Goal: Task Accomplishment & Management: Manage account settings

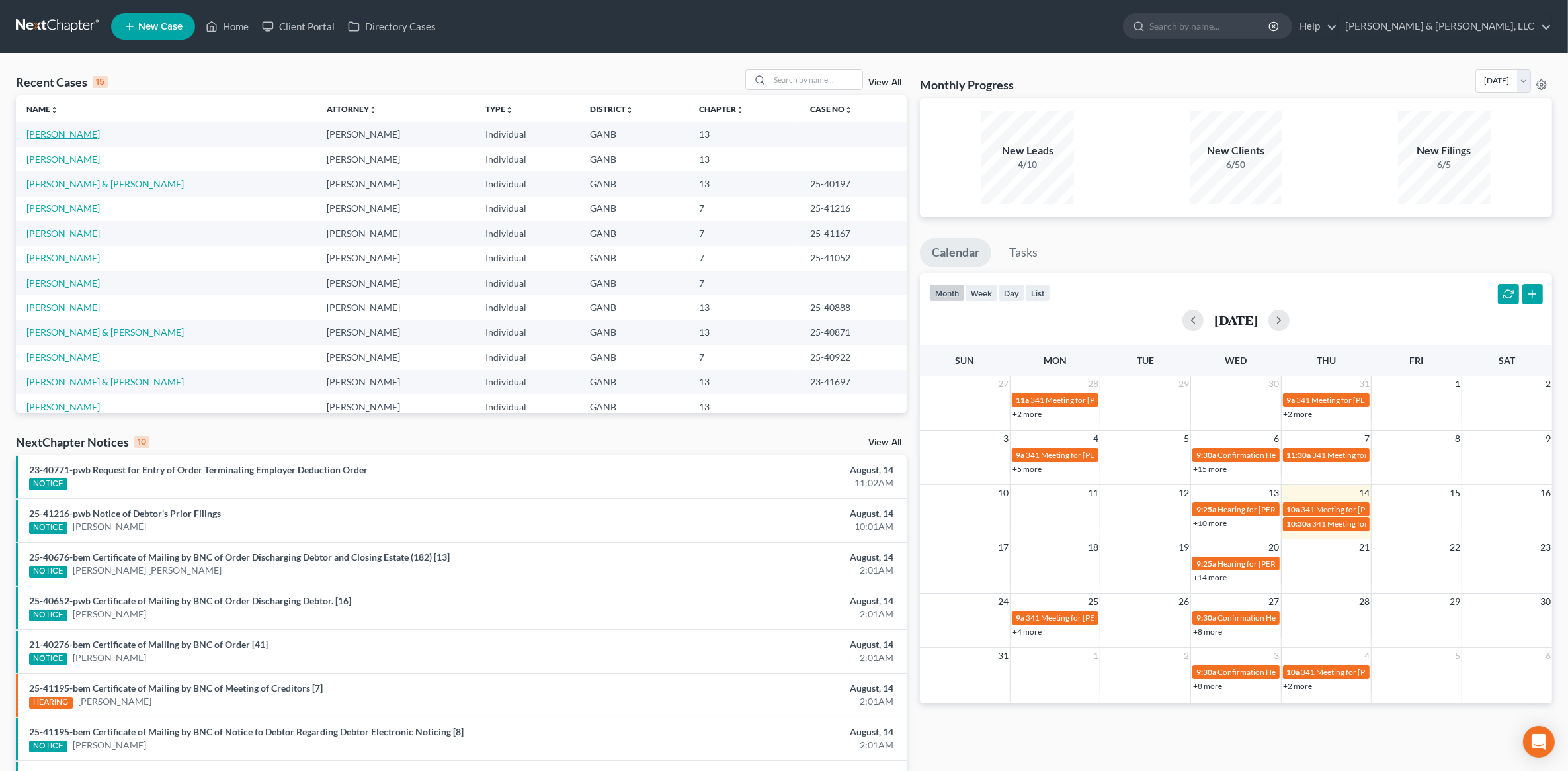
click at [70, 130] on link "[PERSON_NAME]" at bounding box center [63, 133] width 73 height 11
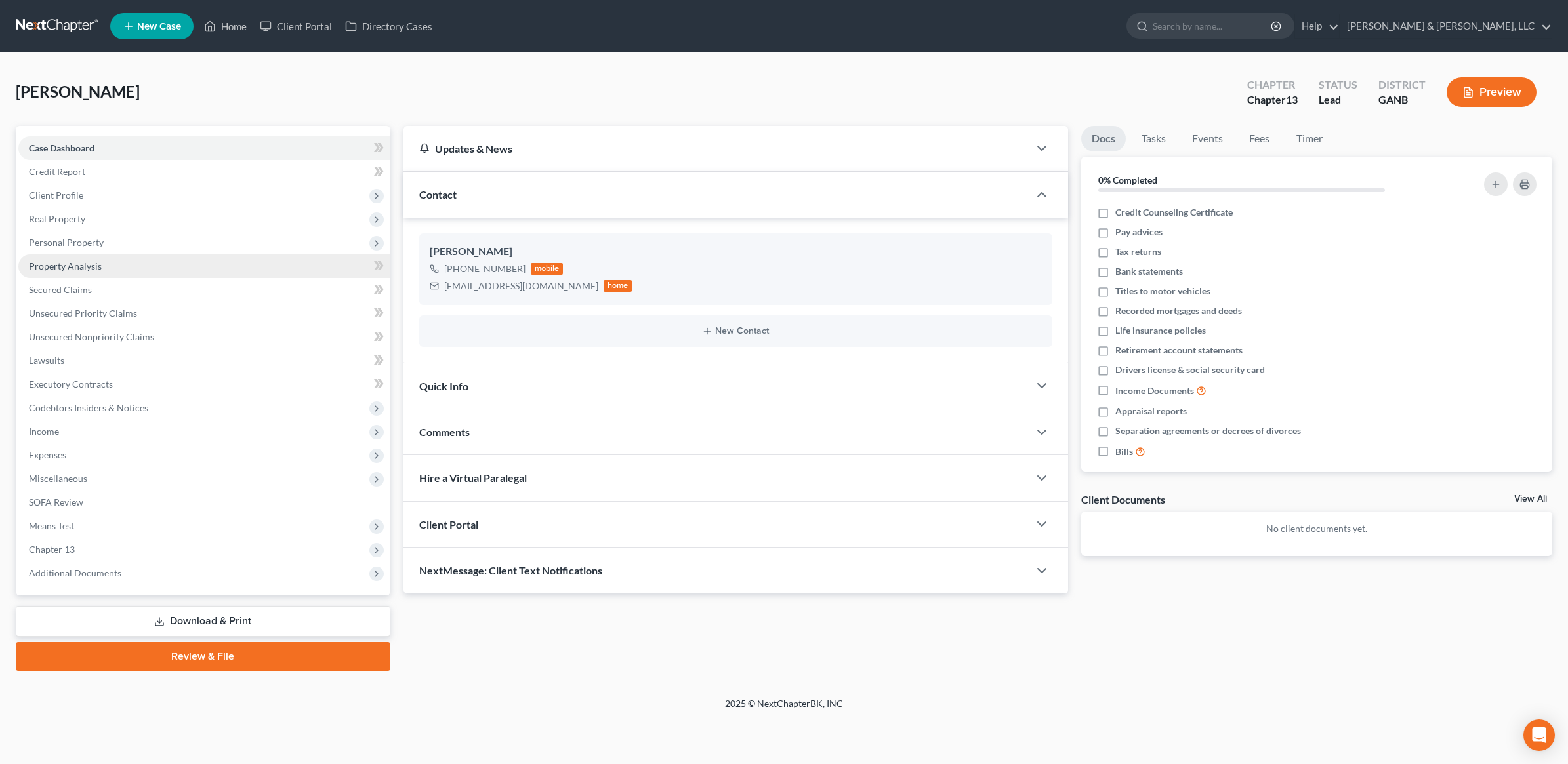
click at [96, 269] on span "Property Analysis" at bounding box center [65, 266] width 72 height 11
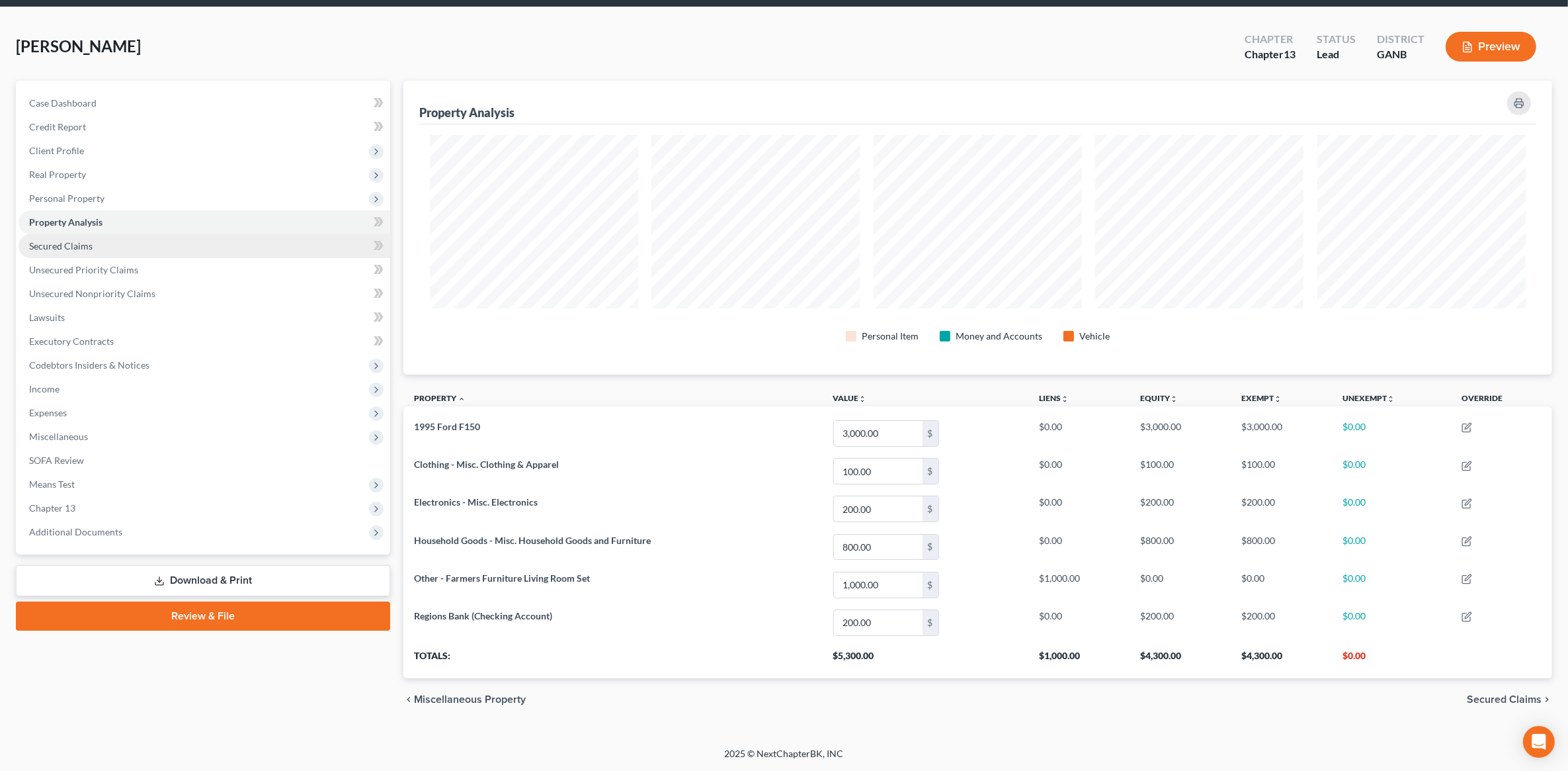
click at [131, 245] on link "Secured Claims" at bounding box center [204, 246] width 372 height 24
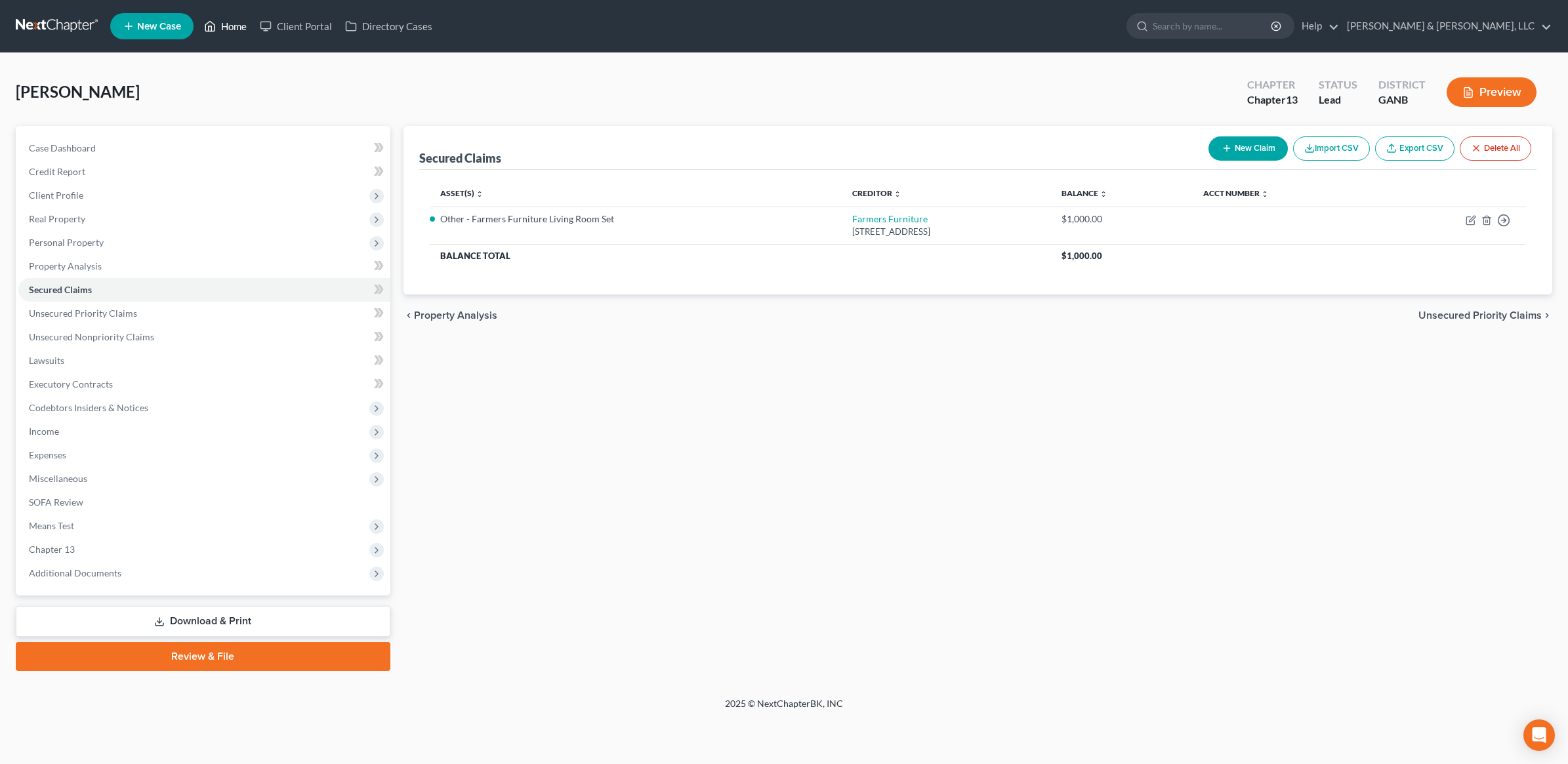
click at [245, 28] on link "Home" at bounding box center [225, 26] width 55 height 24
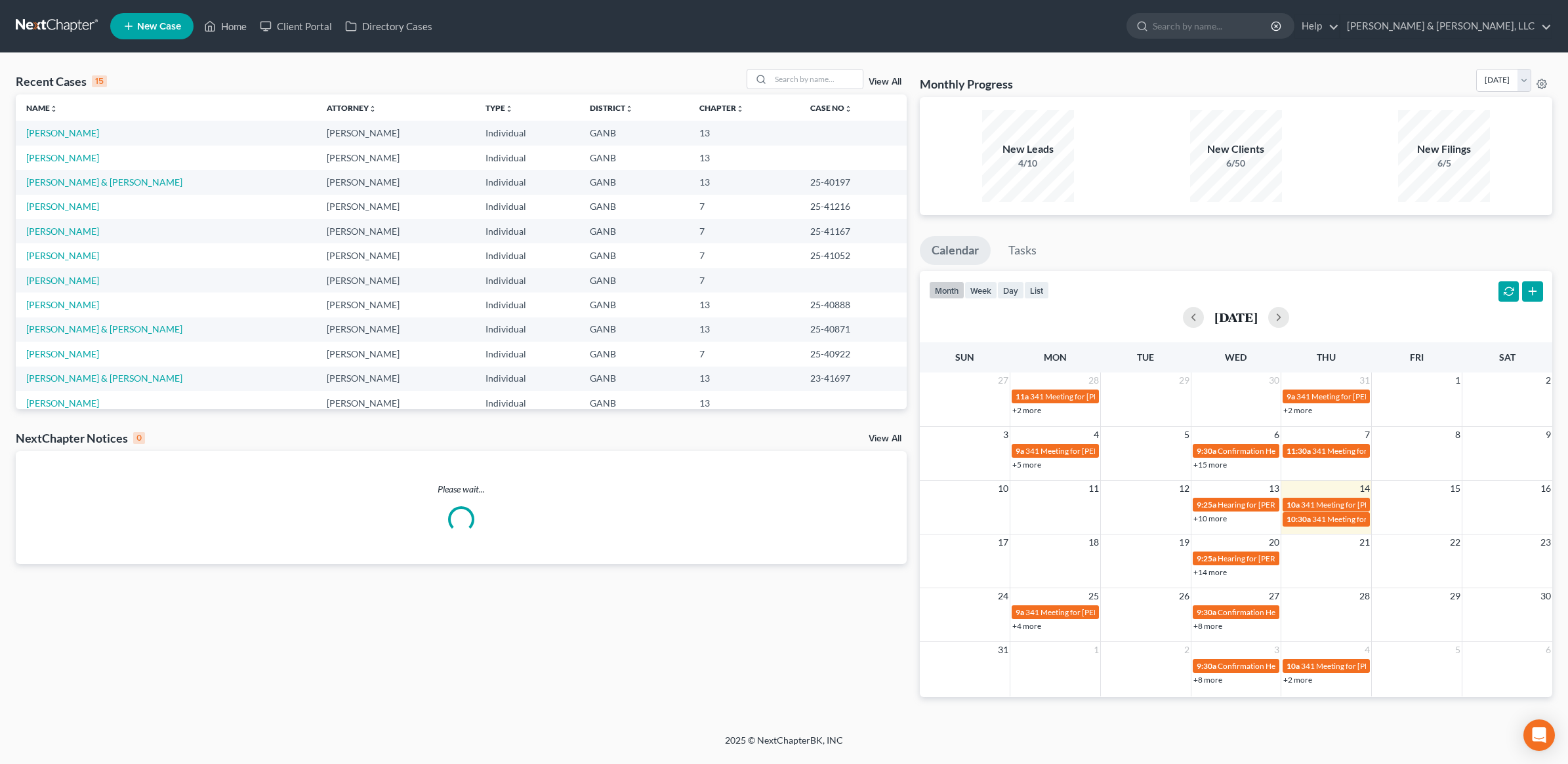
click at [876, 437] on link "View All" at bounding box center [885, 439] width 32 height 9
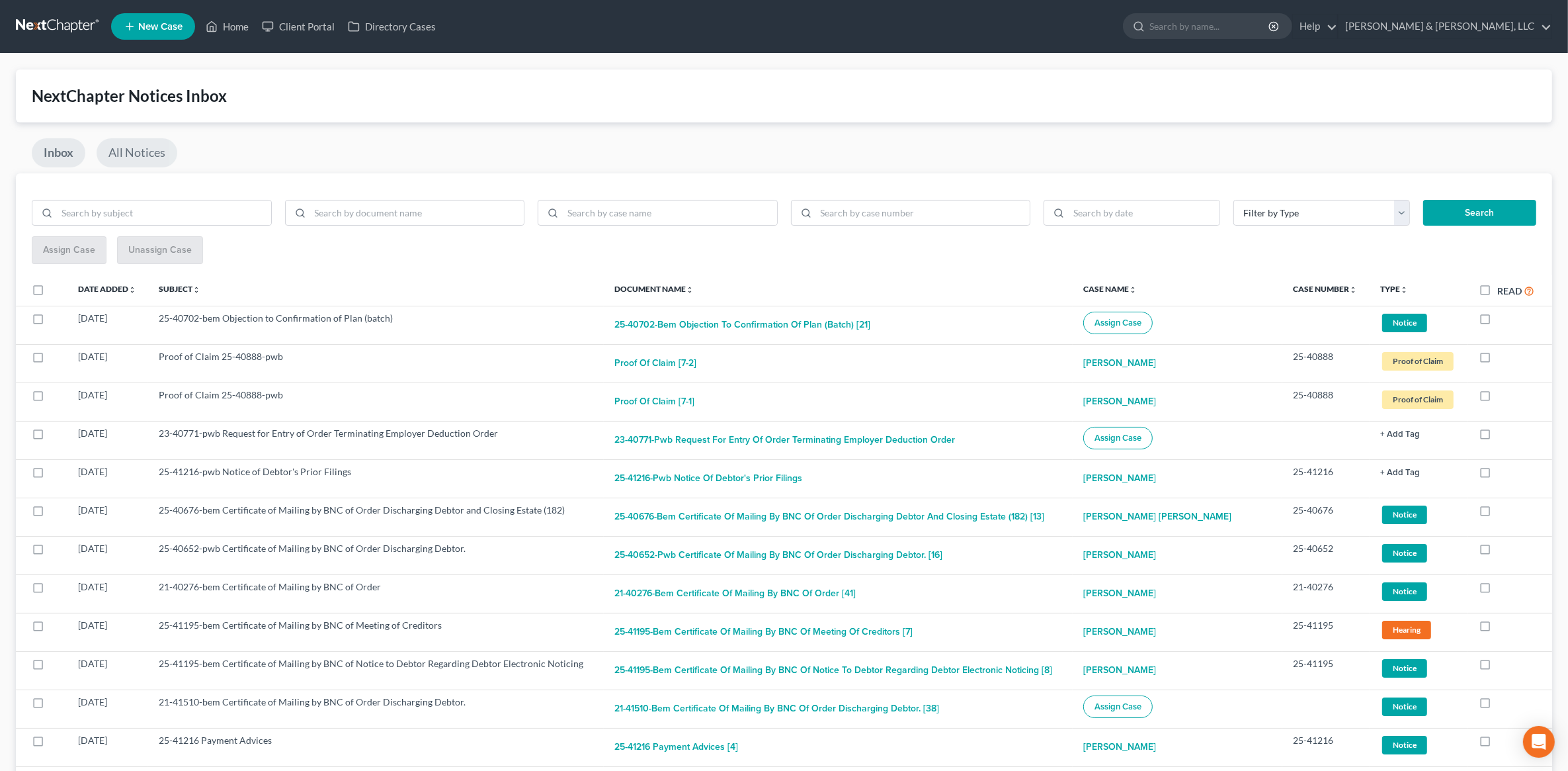
click at [137, 150] on link "All Notices" at bounding box center [137, 153] width 81 height 29
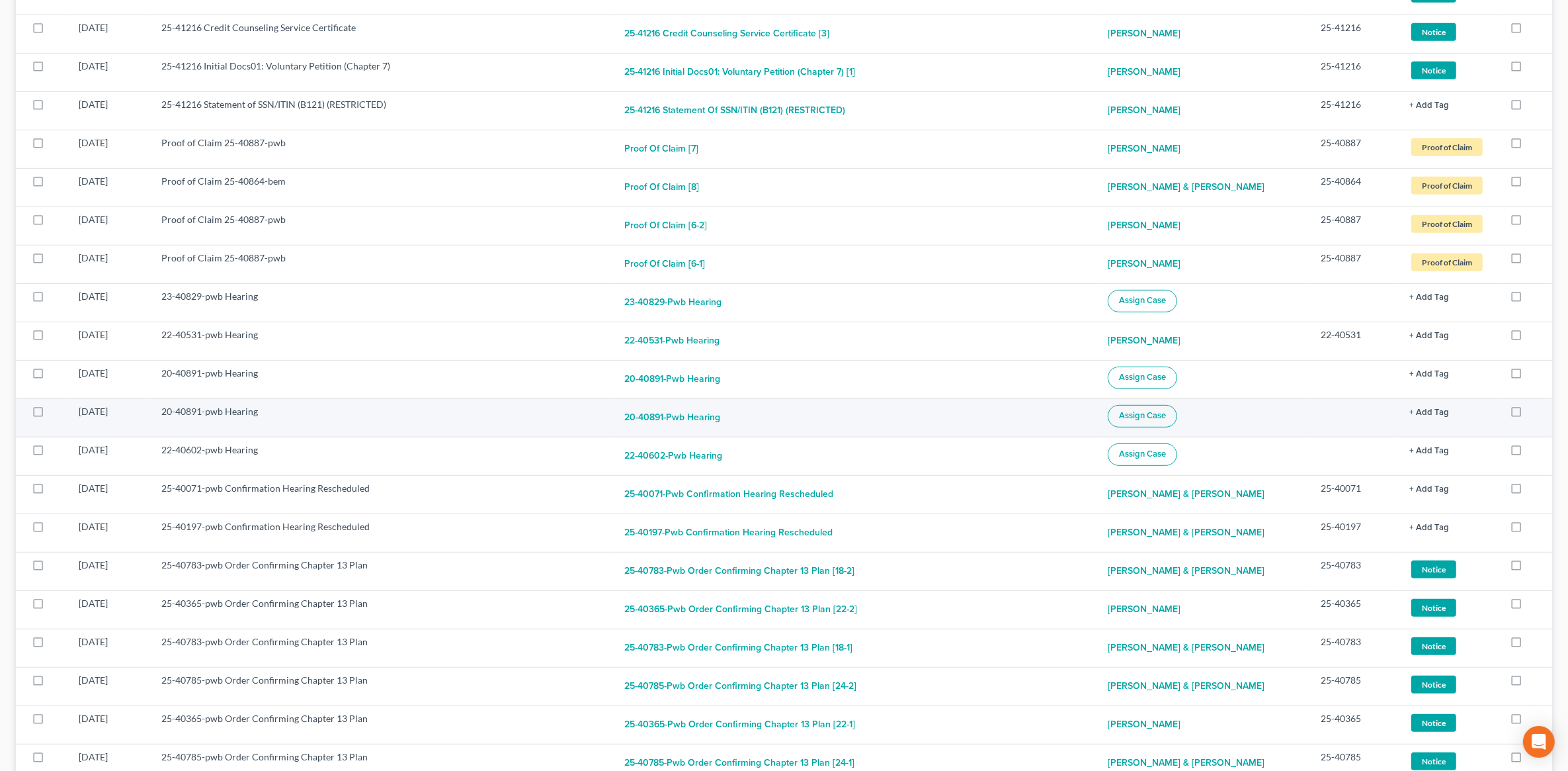
scroll to position [909, 0]
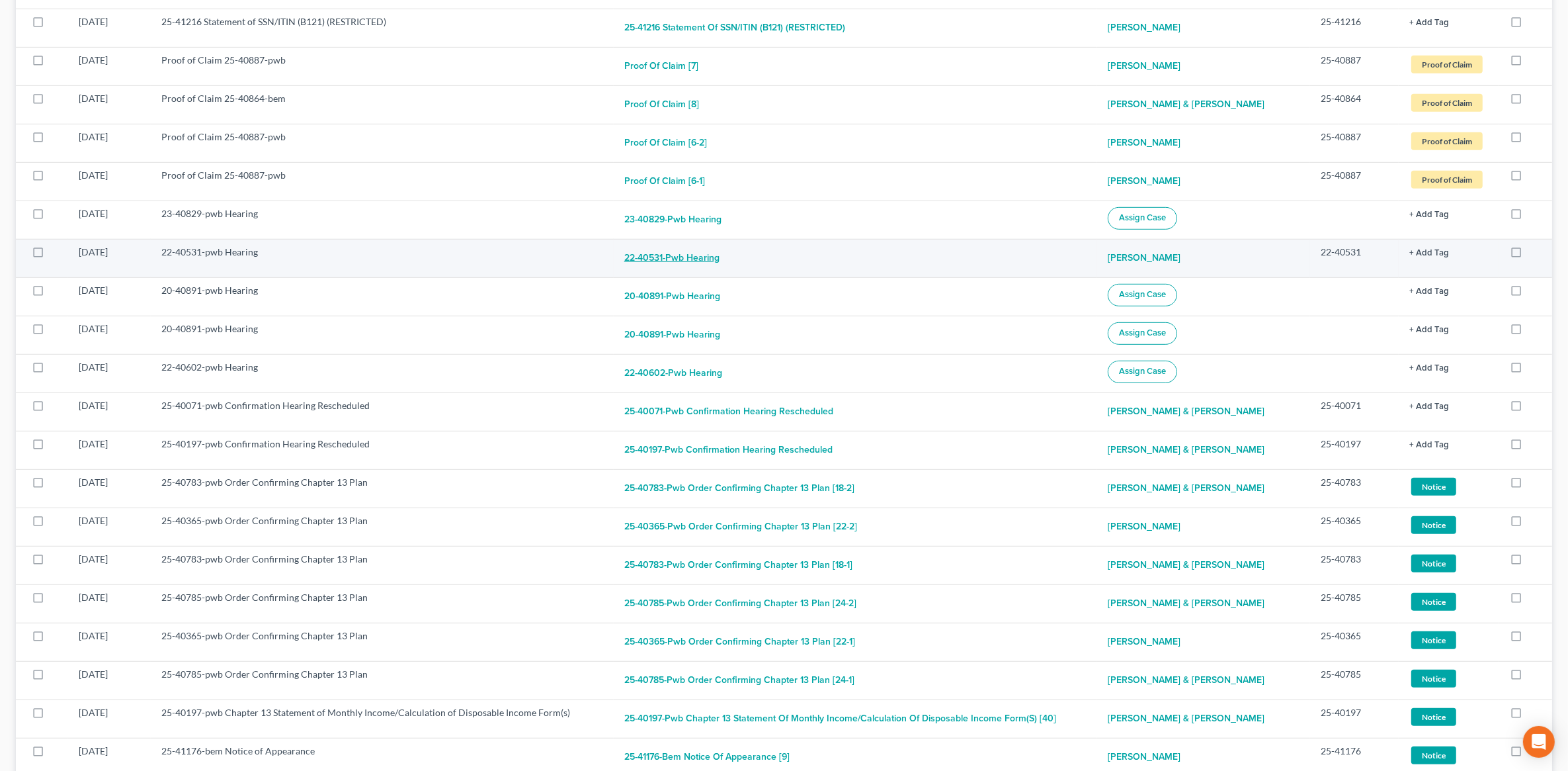
click at [715, 262] on button "22-40531-pwb Hearing" at bounding box center [672, 259] width 95 height 27
checkbox input "true"
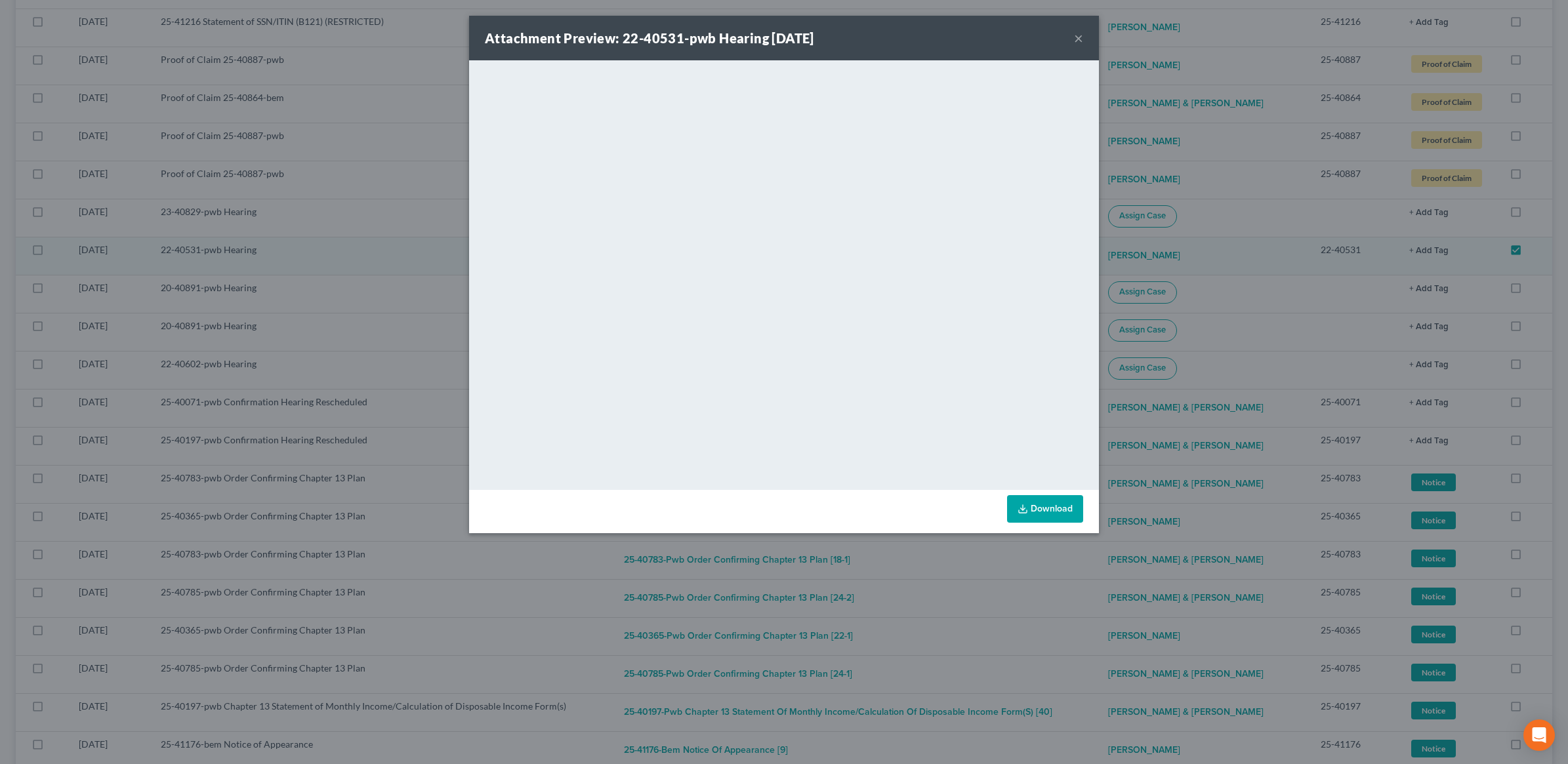
click at [1074, 38] on button "×" at bounding box center [1078, 37] width 9 height 15
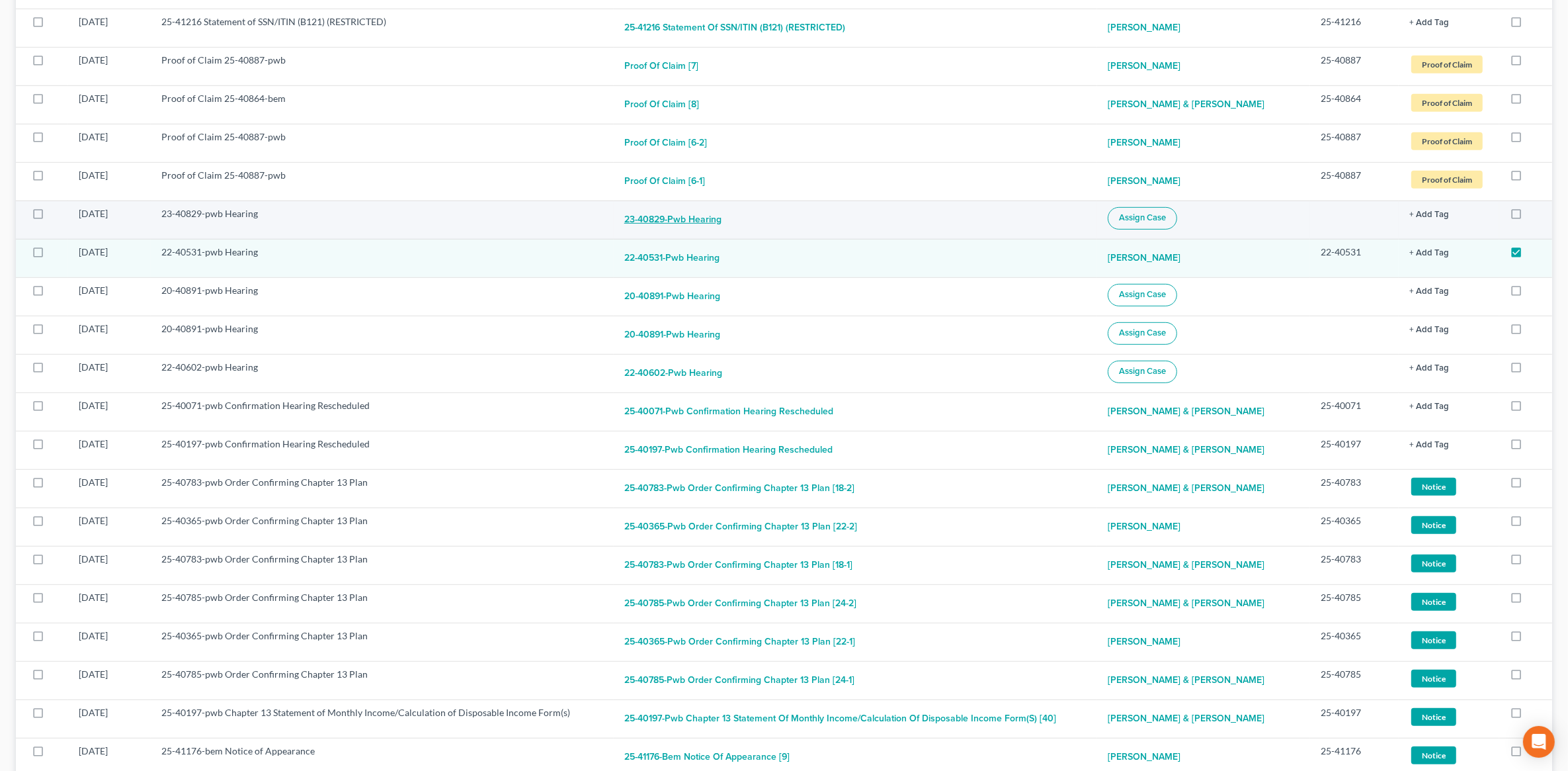
click at [685, 220] on button "23-40829-pwb Hearing" at bounding box center [673, 220] width 97 height 27
checkbox input "true"
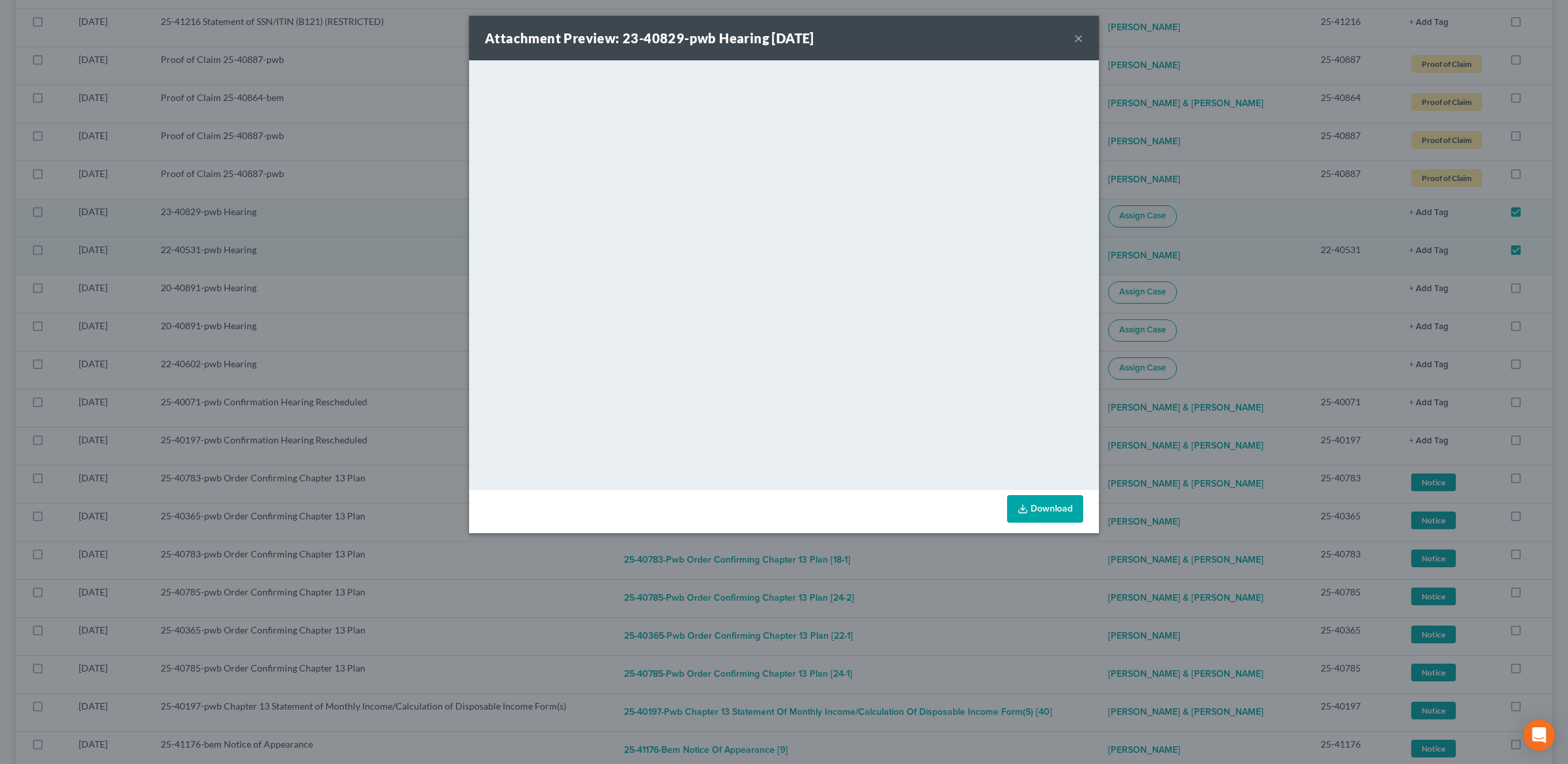
click at [1076, 33] on button "×" at bounding box center [1078, 37] width 9 height 15
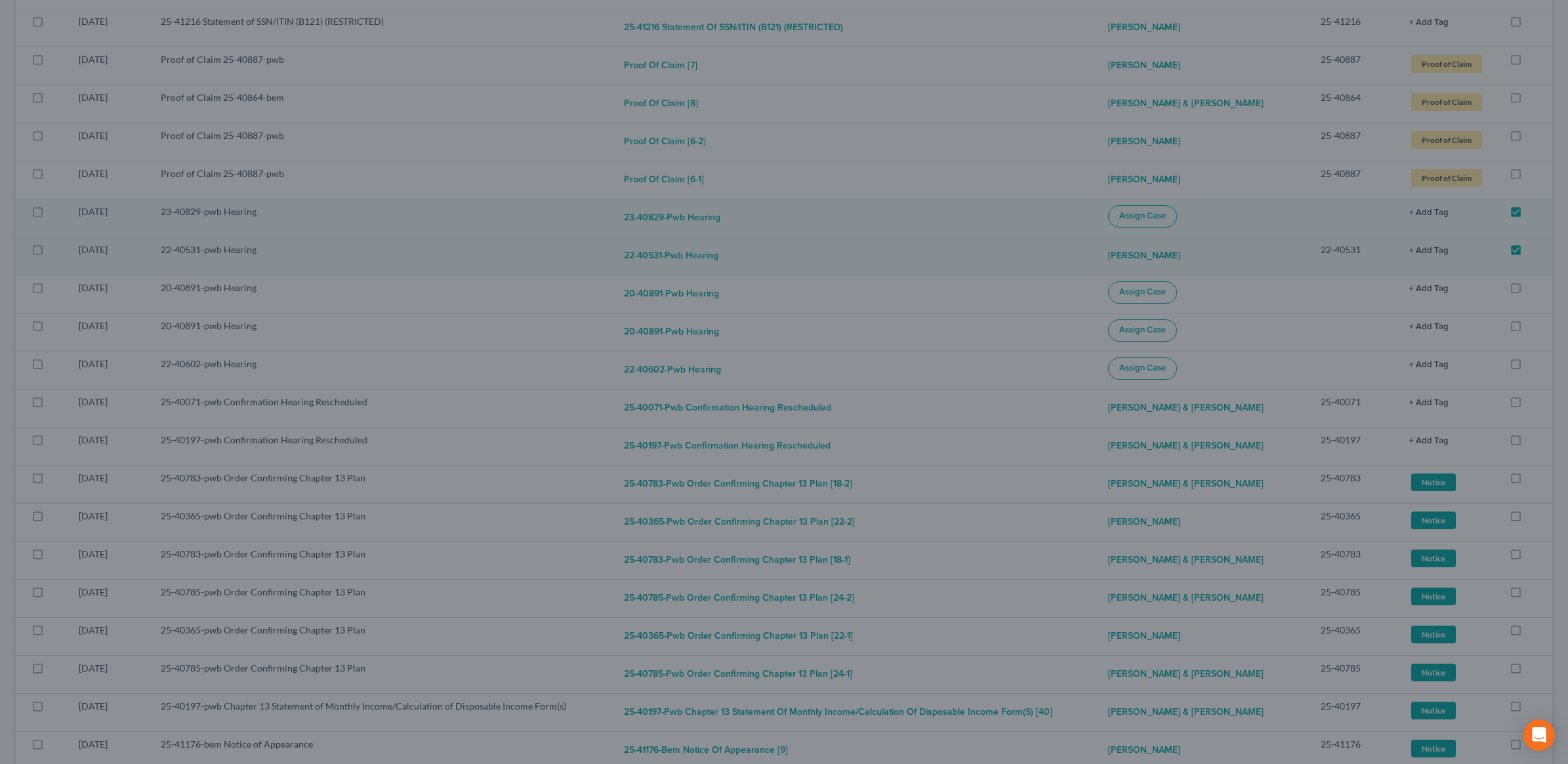
click at [1076, 33] on div "Attachment Preview: 23-40829-pwb Hearing [DATE] × <object ng-attr-data='[URL][D…" at bounding box center [784, 382] width 1568 height 764
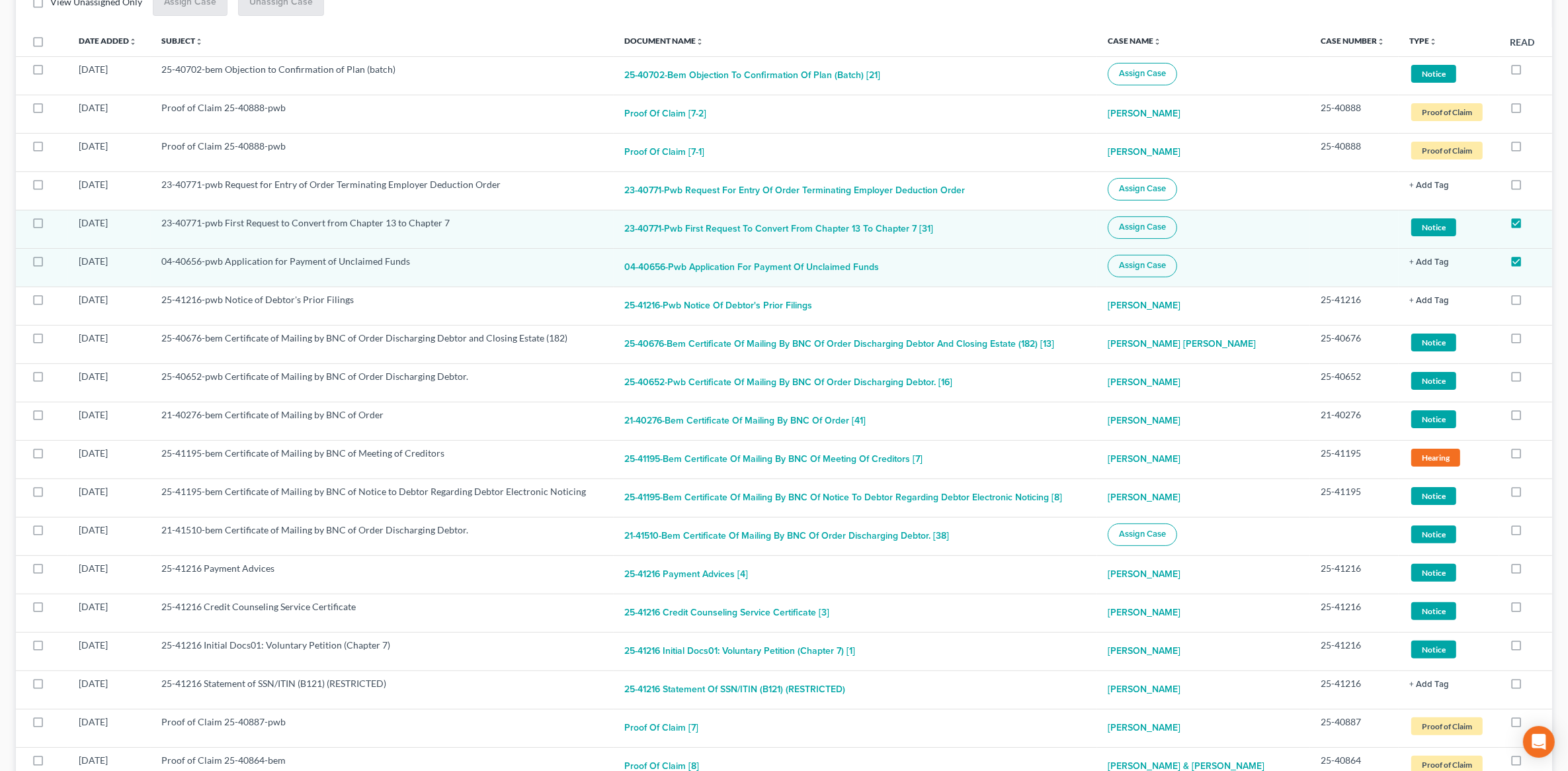
scroll to position [0, 0]
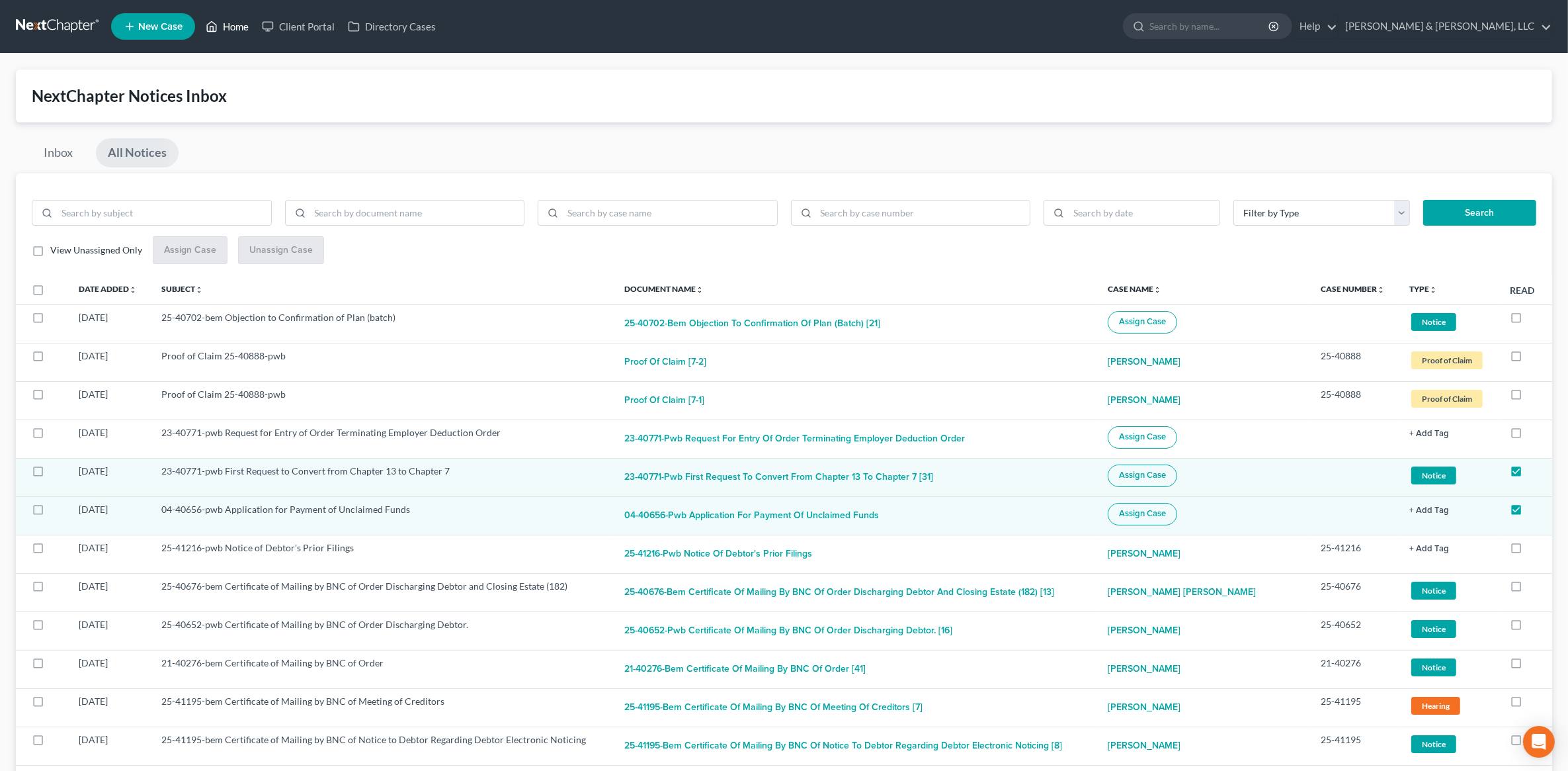
click at [225, 28] on link "Home" at bounding box center [227, 27] width 56 height 24
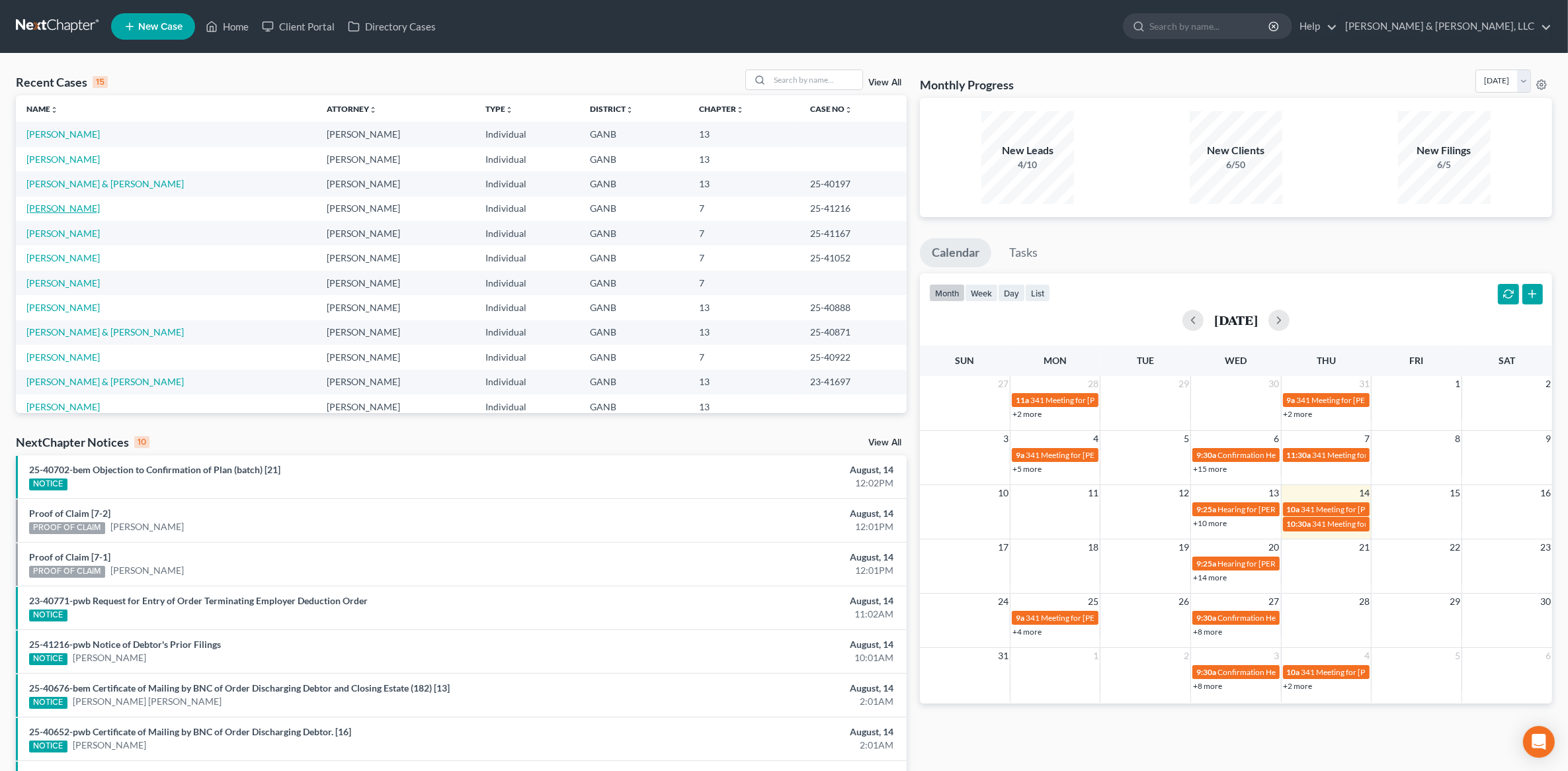
click at [89, 211] on link "[PERSON_NAME]" at bounding box center [63, 208] width 73 height 11
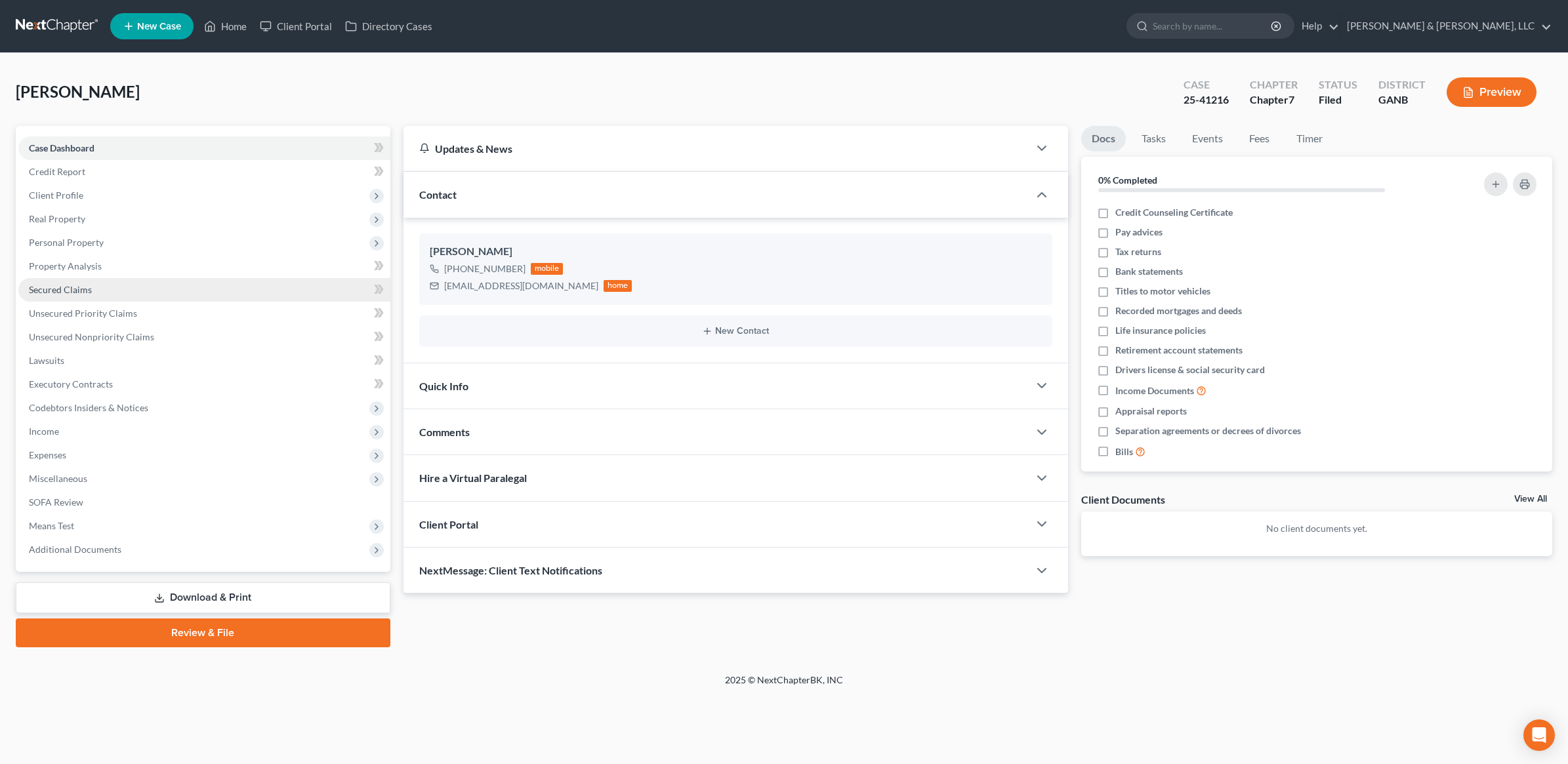
click at [103, 293] on link "Secured Claims" at bounding box center [205, 290] width 372 height 24
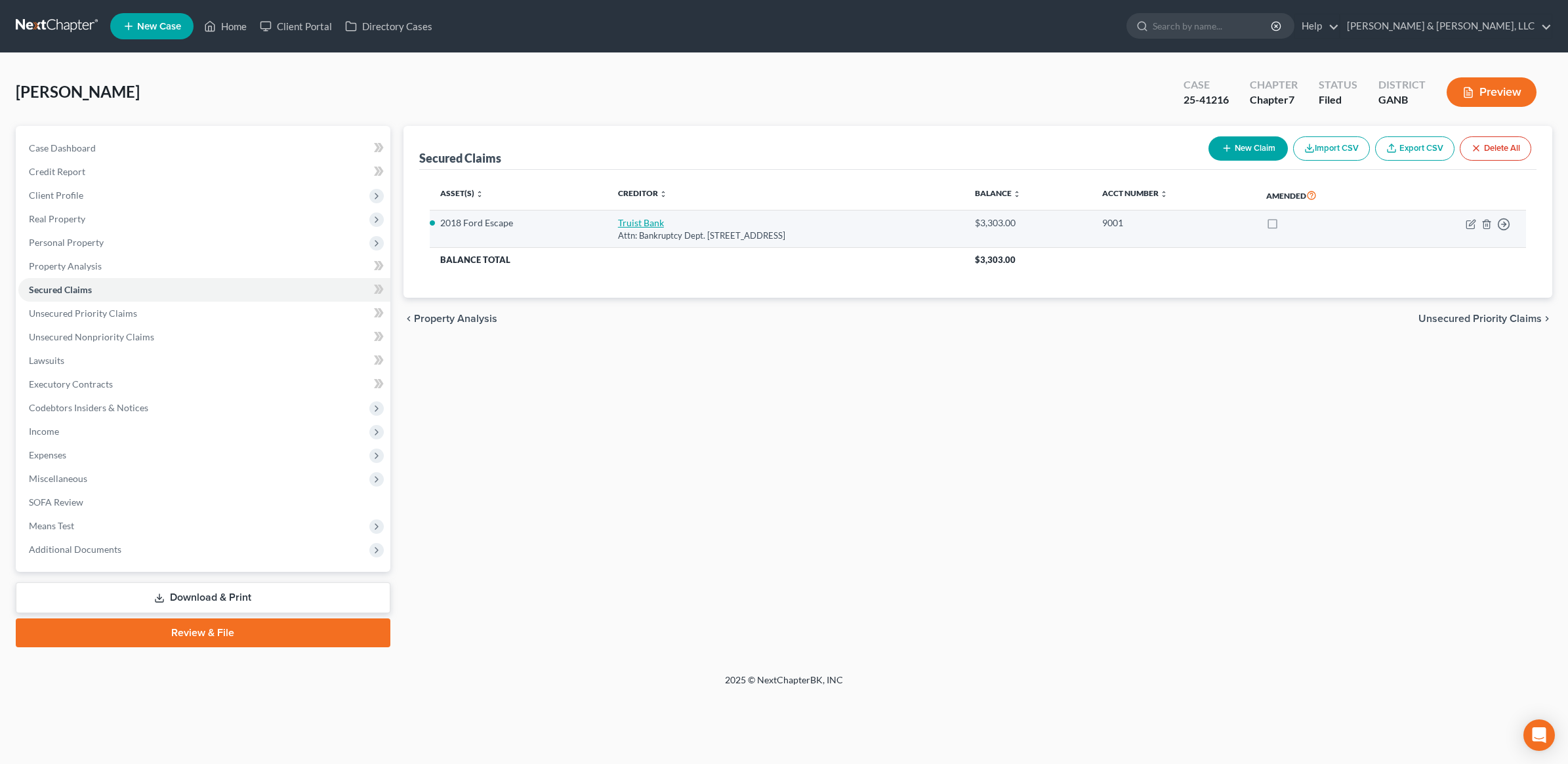
click at [628, 223] on link "Truist Bank" at bounding box center [641, 222] width 46 height 11
select select "48"
select select "0"
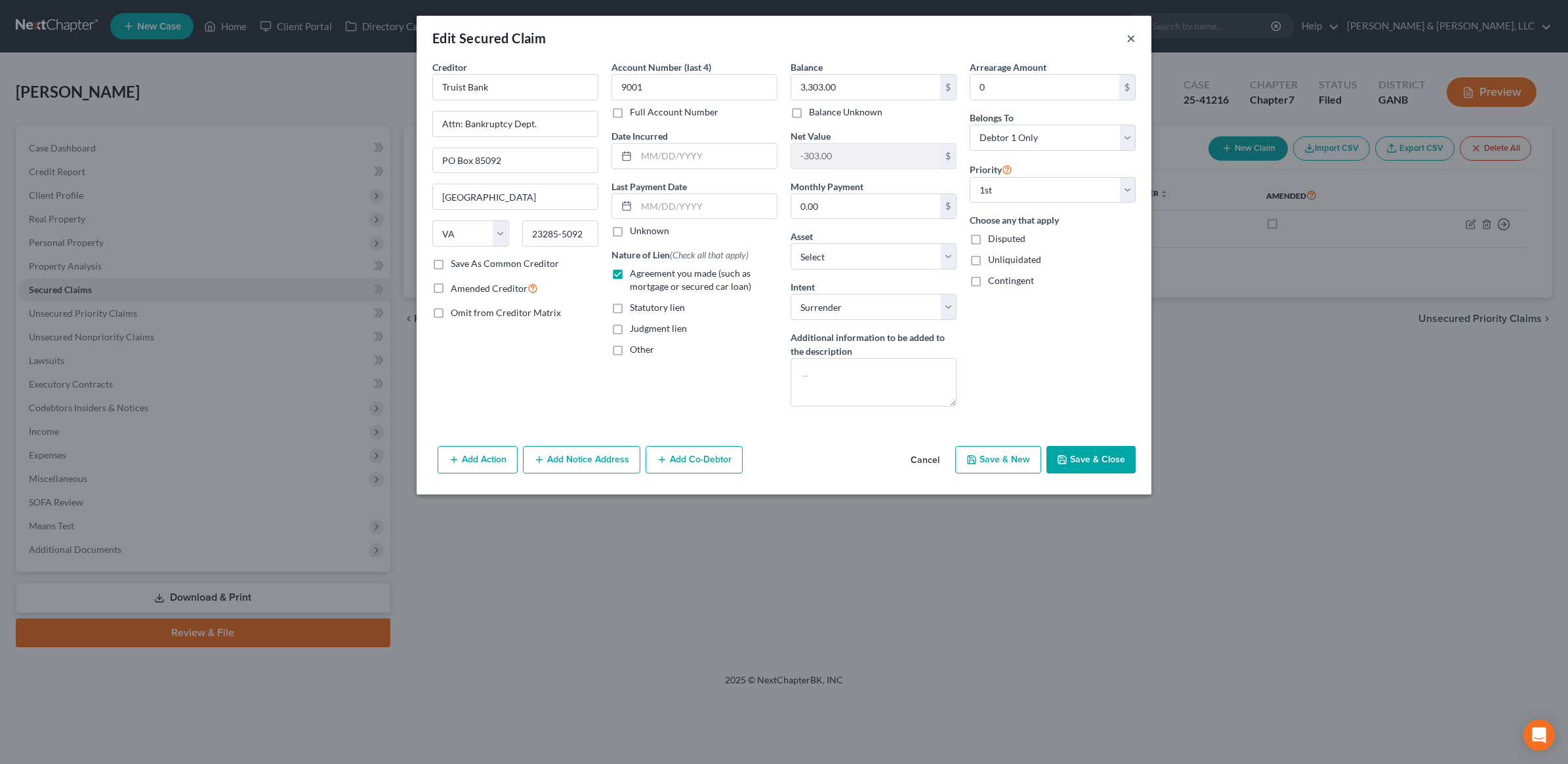
click at [1130, 41] on button "×" at bounding box center [1131, 37] width 9 height 15
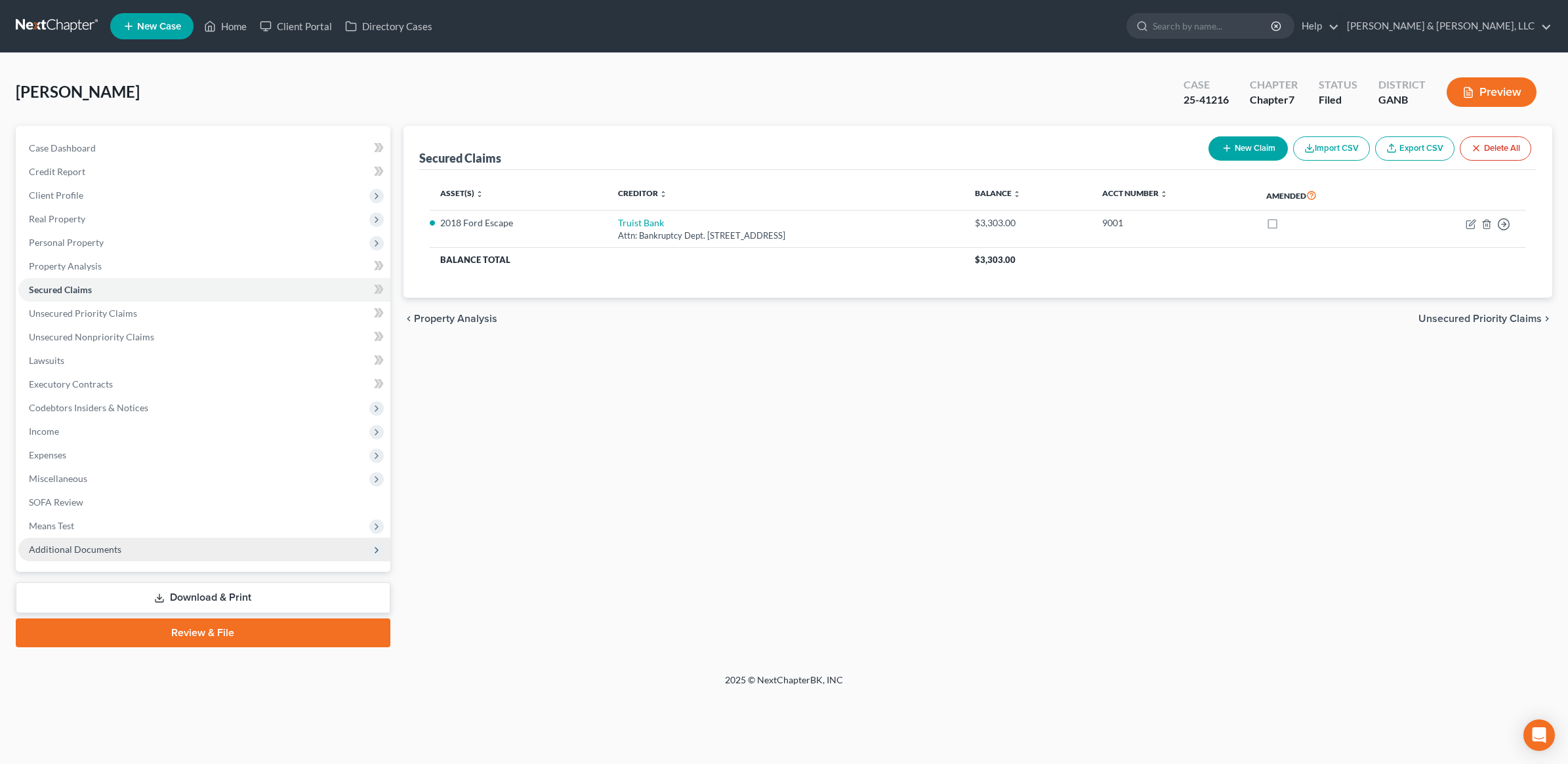
click at [154, 560] on span "Additional Documents" at bounding box center [205, 549] width 372 height 24
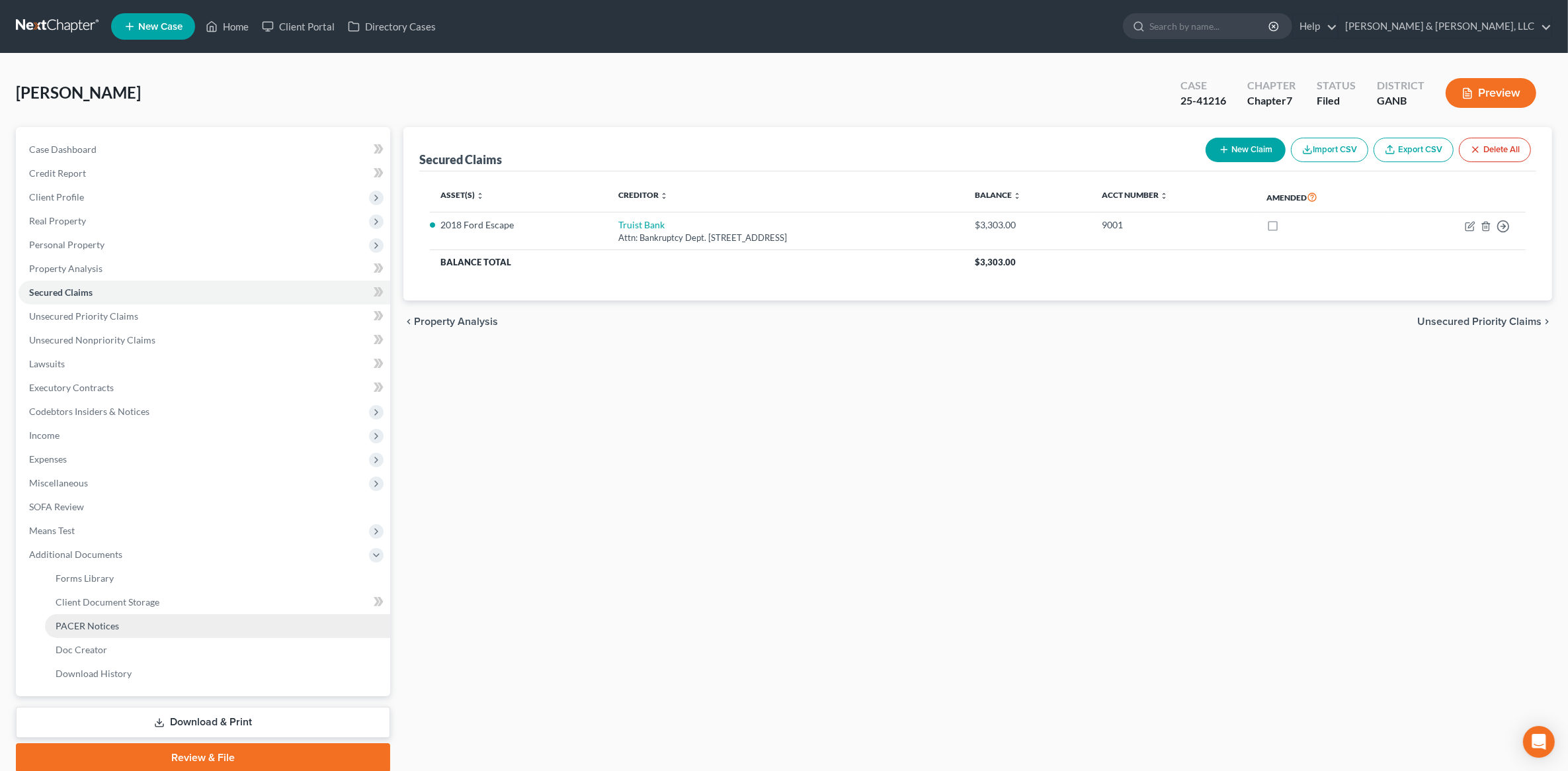
click at [126, 614] on link "PACER Notices" at bounding box center [217, 626] width 345 height 24
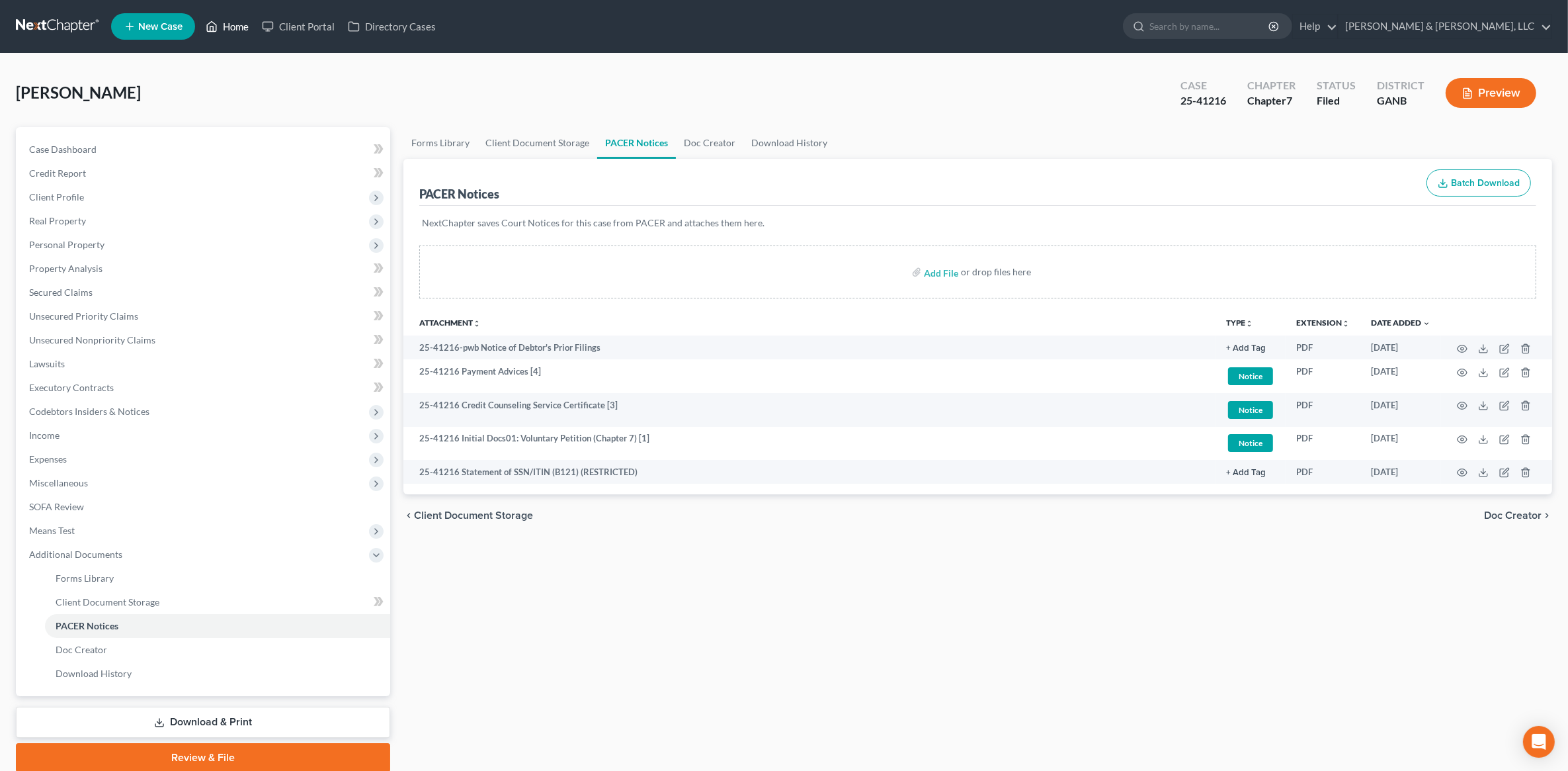
click at [223, 35] on link "Home" at bounding box center [227, 27] width 56 height 24
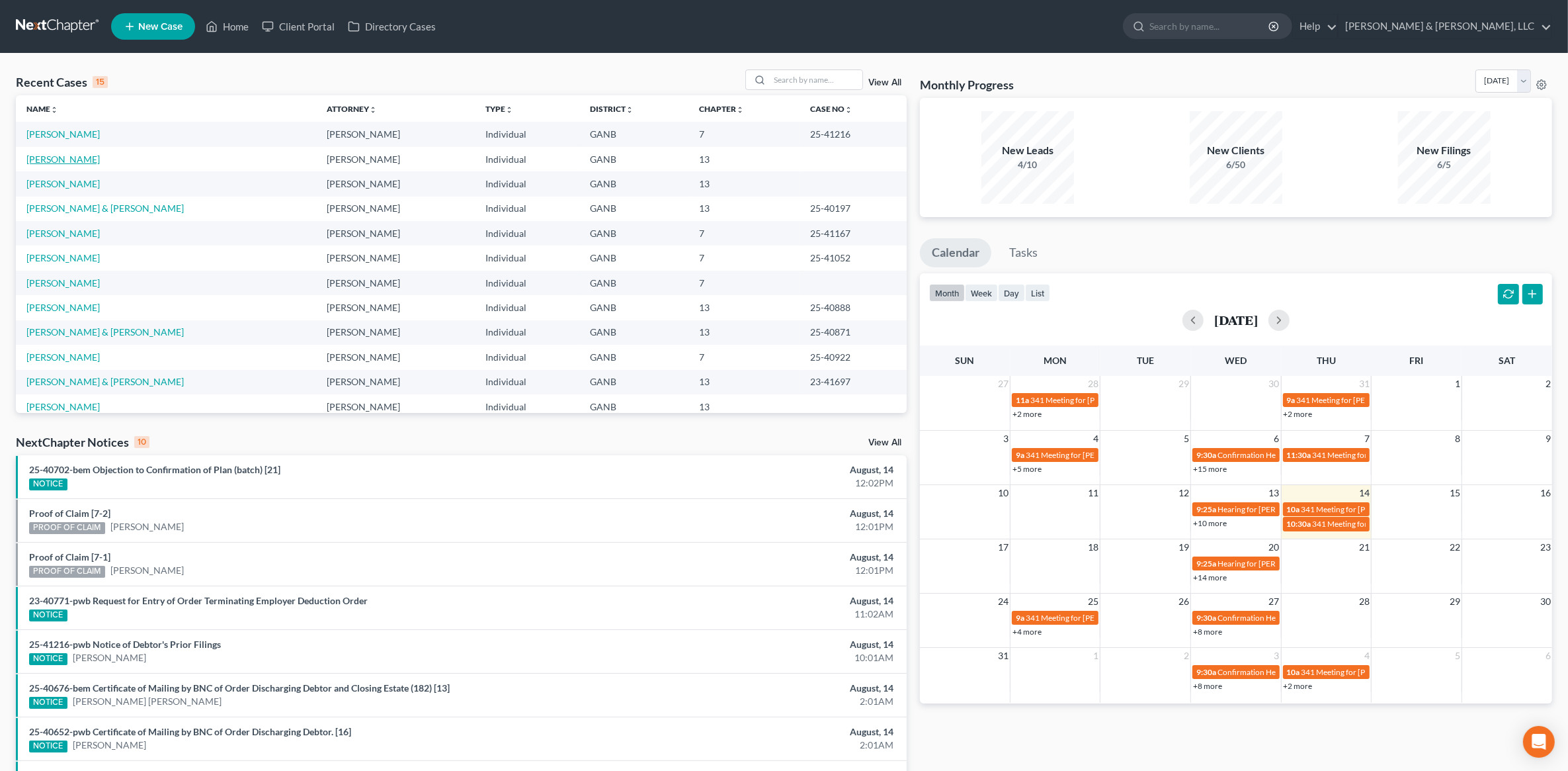
click at [66, 162] on link "[PERSON_NAME]" at bounding box center [63, 159] width 73 height 11
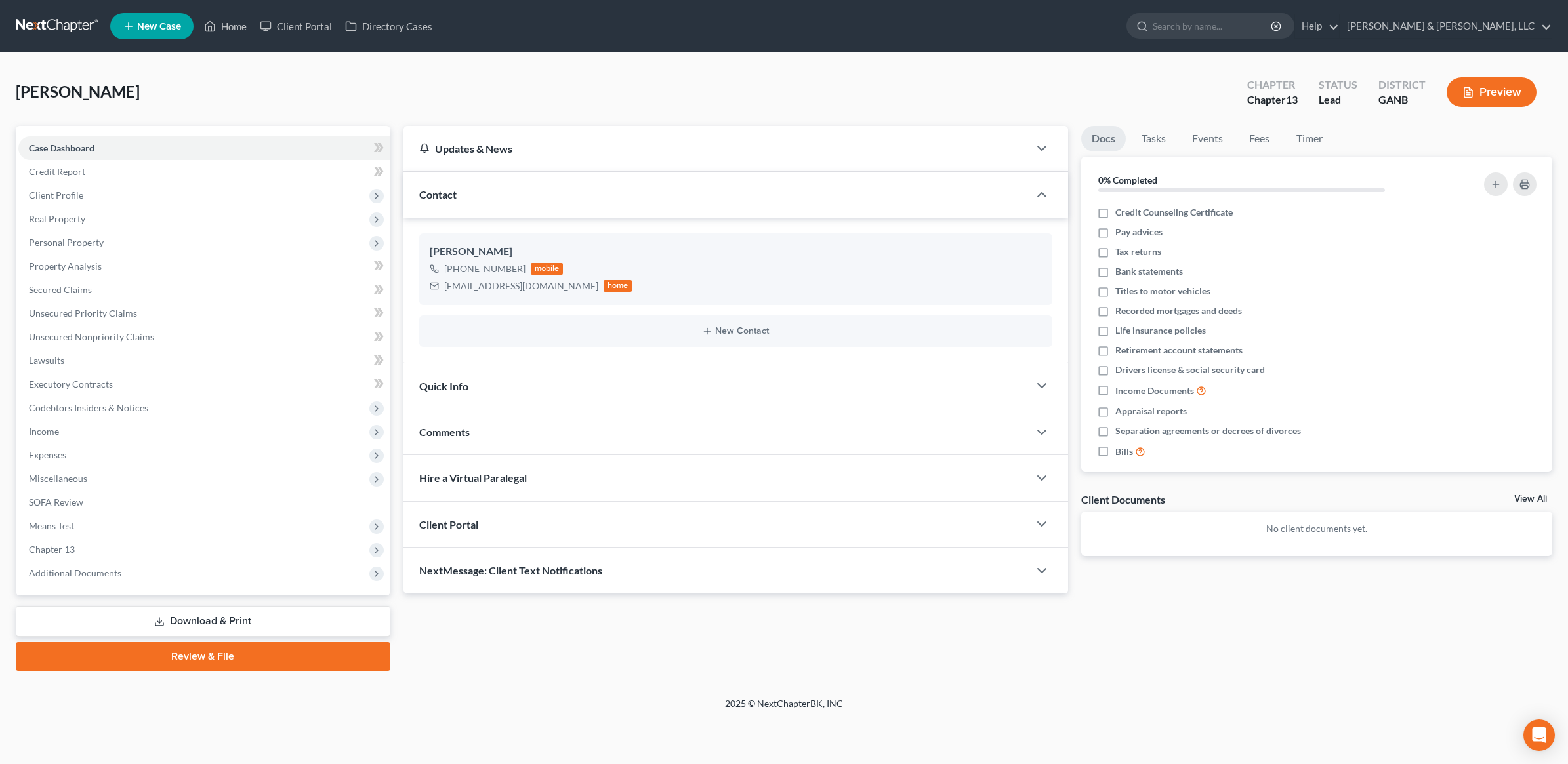
click at [215, 659] on link "Review & File" at bounding box center [203, 657] width 375 height 29
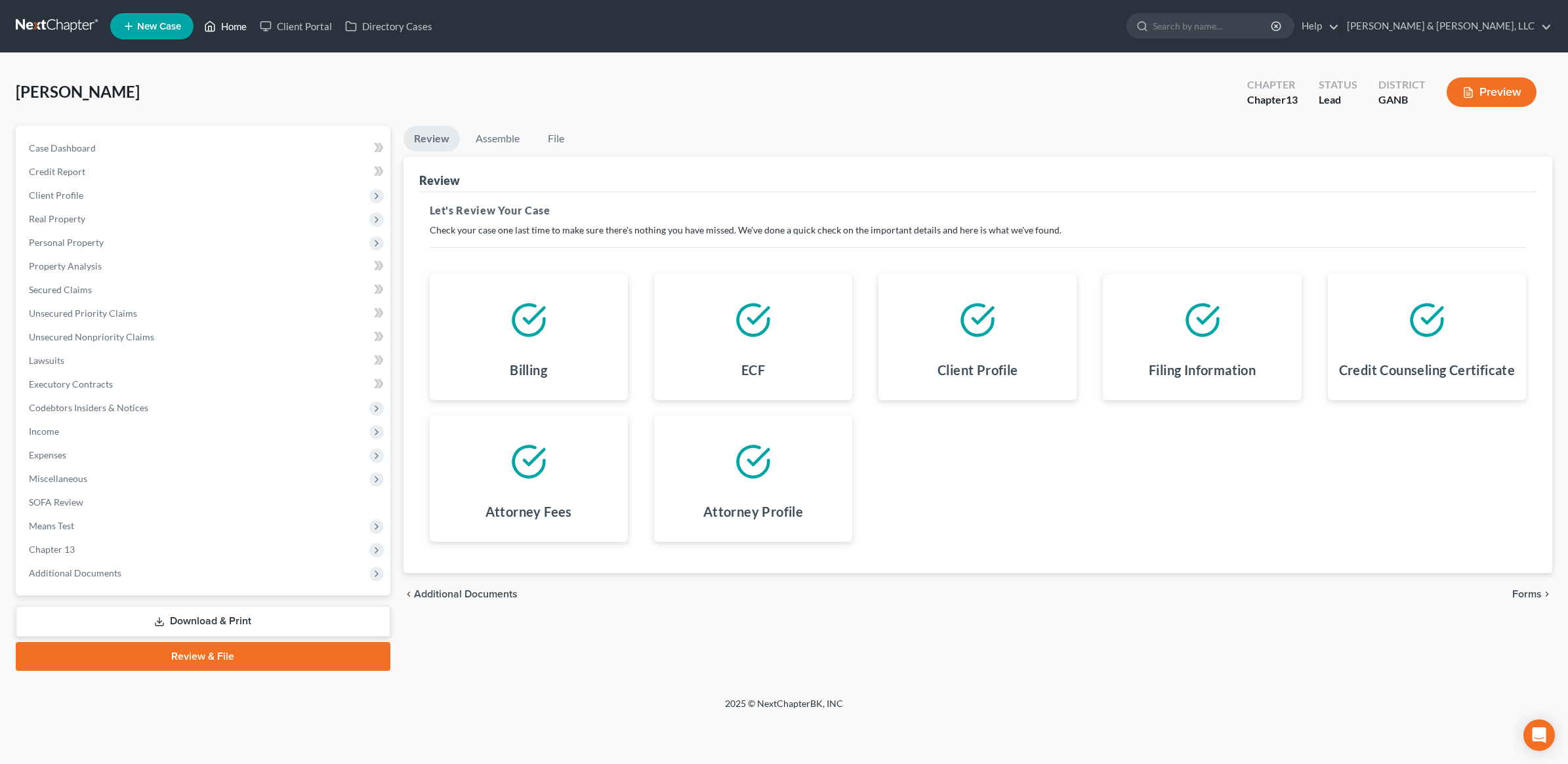
click at [232, 21] on link "Home" at bounding box center [225, 26] width 55 height 24
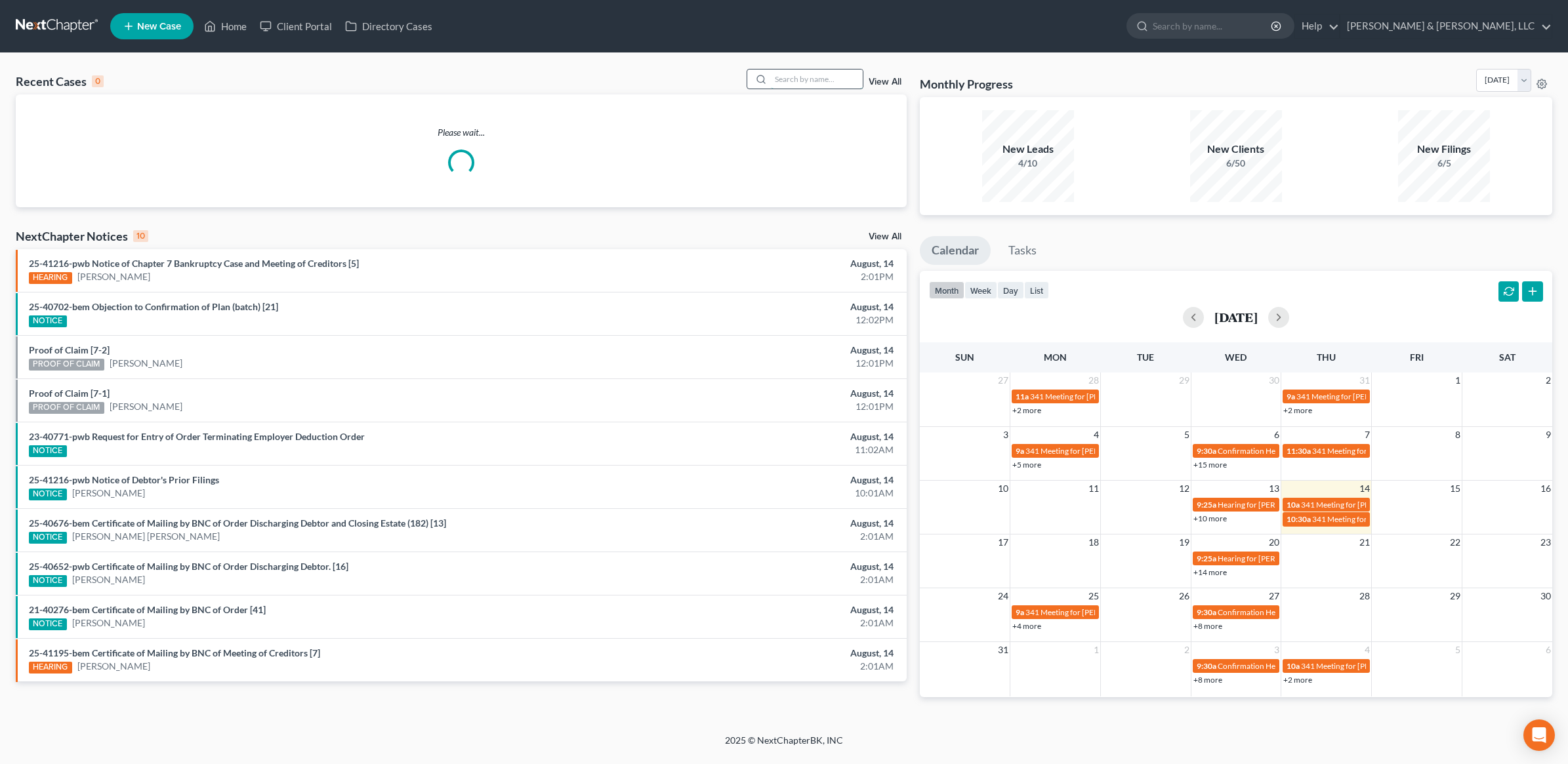
click at [814, 77] on input "search" at bounding box center [816, 79] width 92 height 19
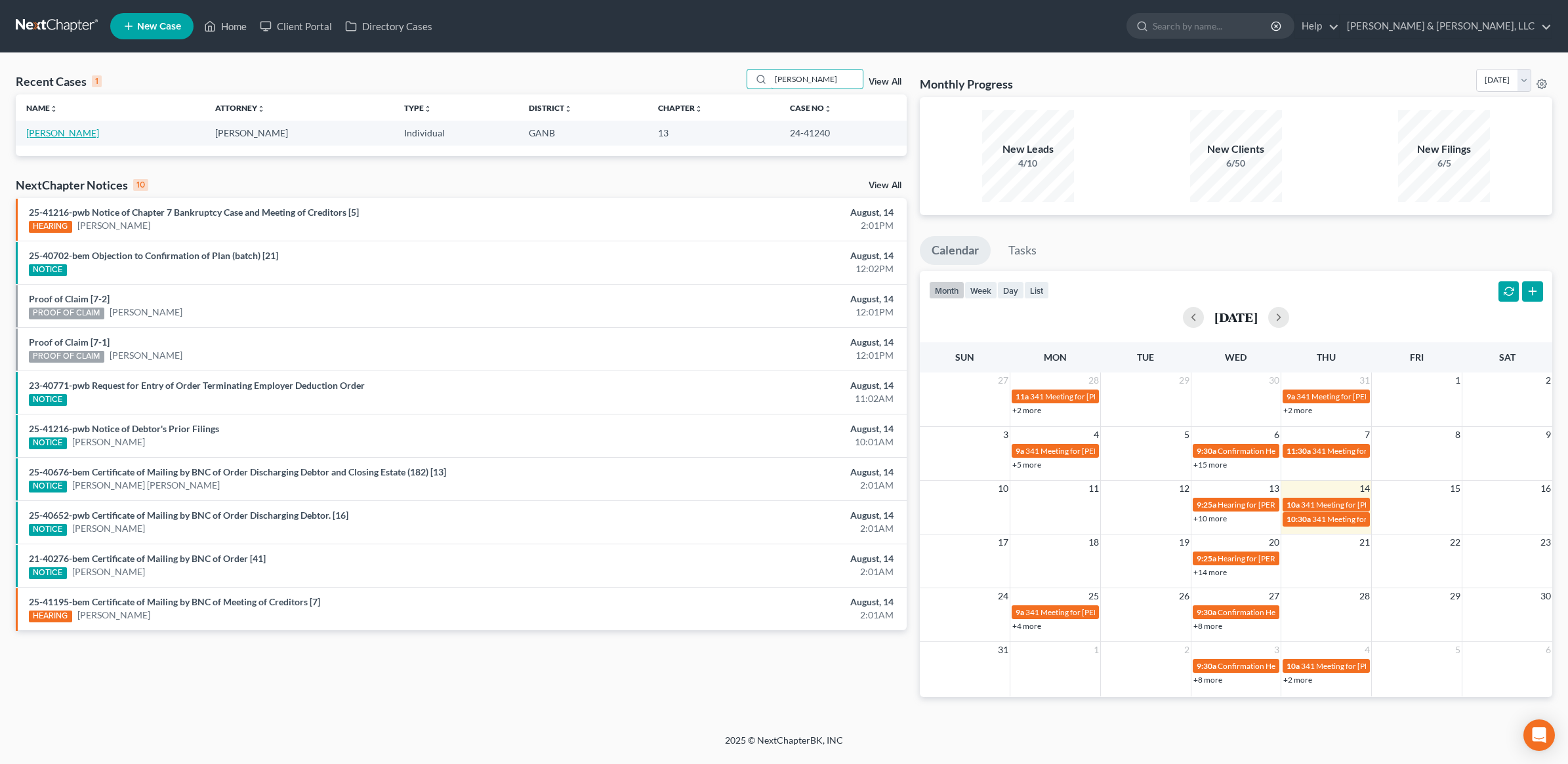
type input "[PERSON_NAME]"
click at [51, 135] on link "[PERSON_NAME]" at bounding box center [62, 132] width 72 height 11
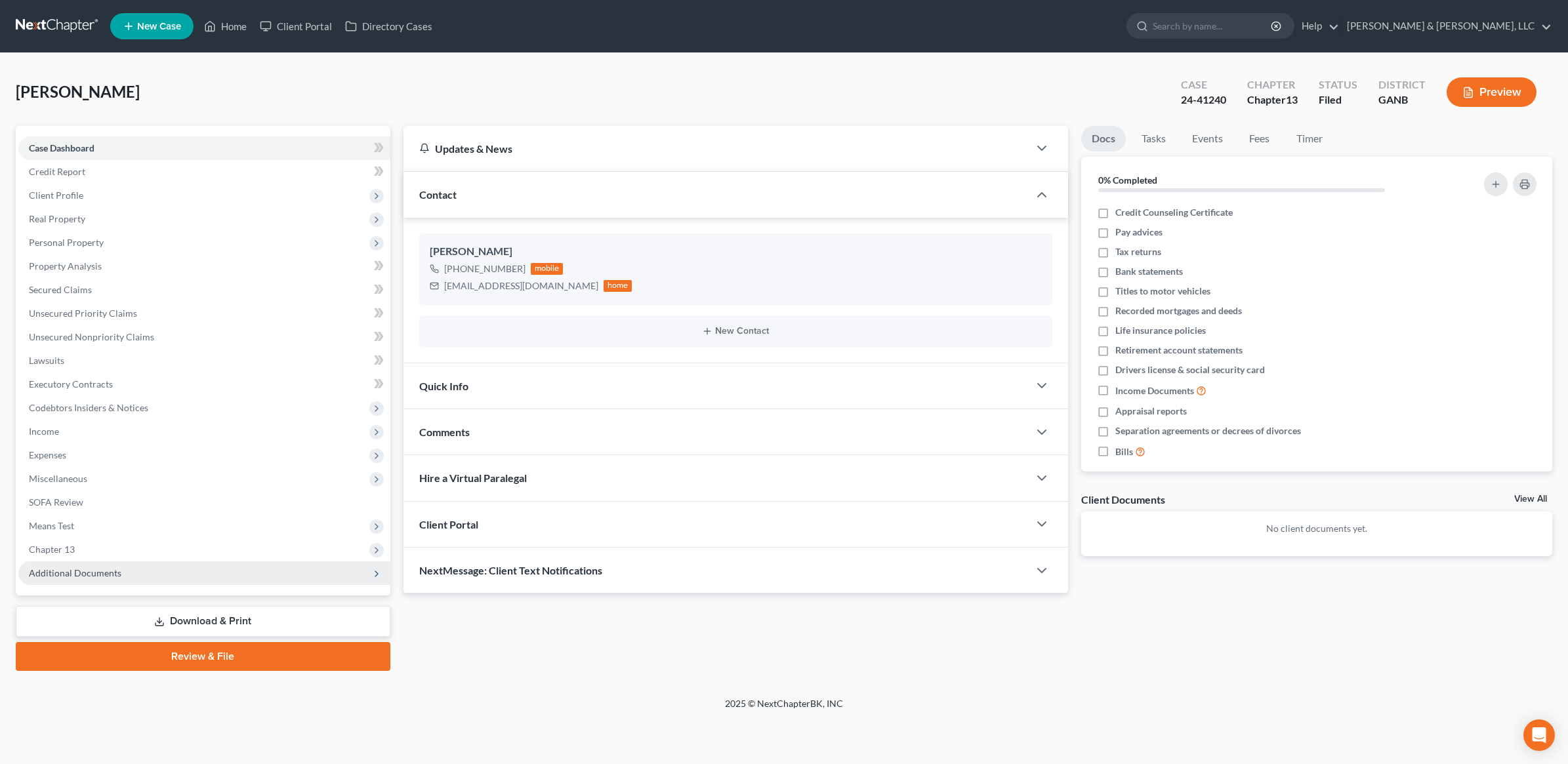
click at [76, 567] on span "Additional Documents" at bounding box center [75, 572] width 93 height 11
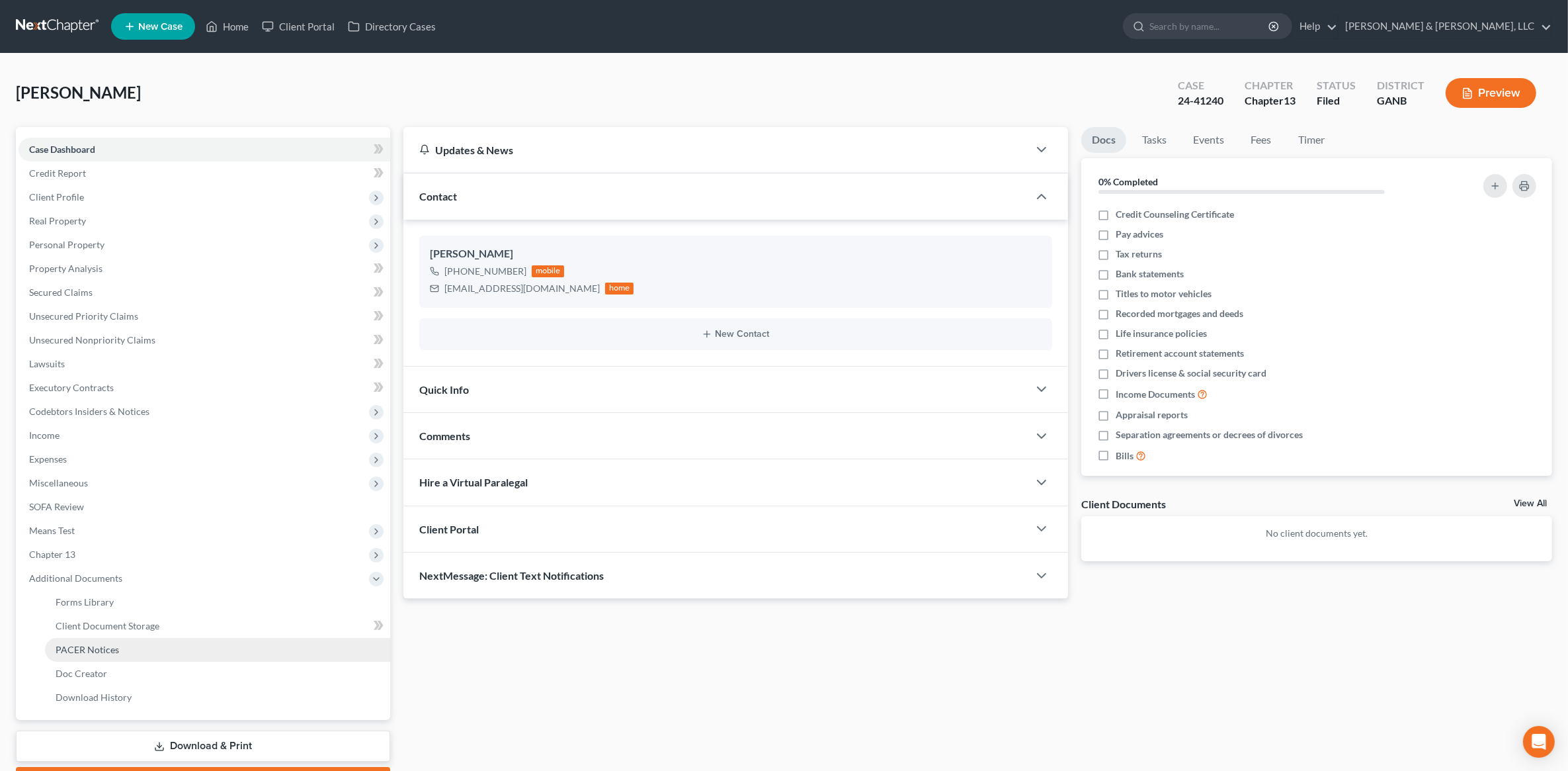
click at [97, 653] on span "PACER Notices" at bounding box center [88, 649] width 64 height 11
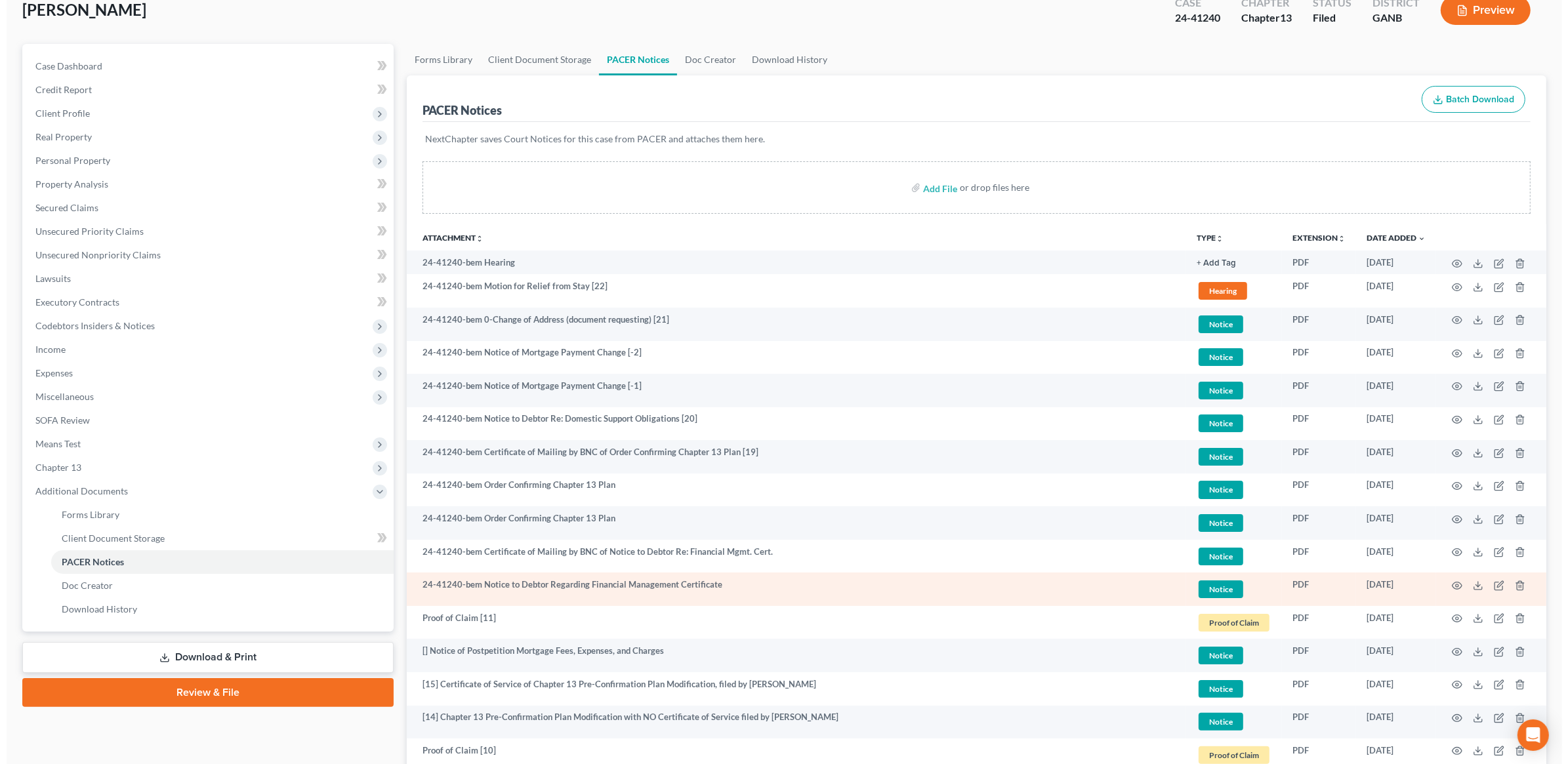
scroll to position [164, 0]
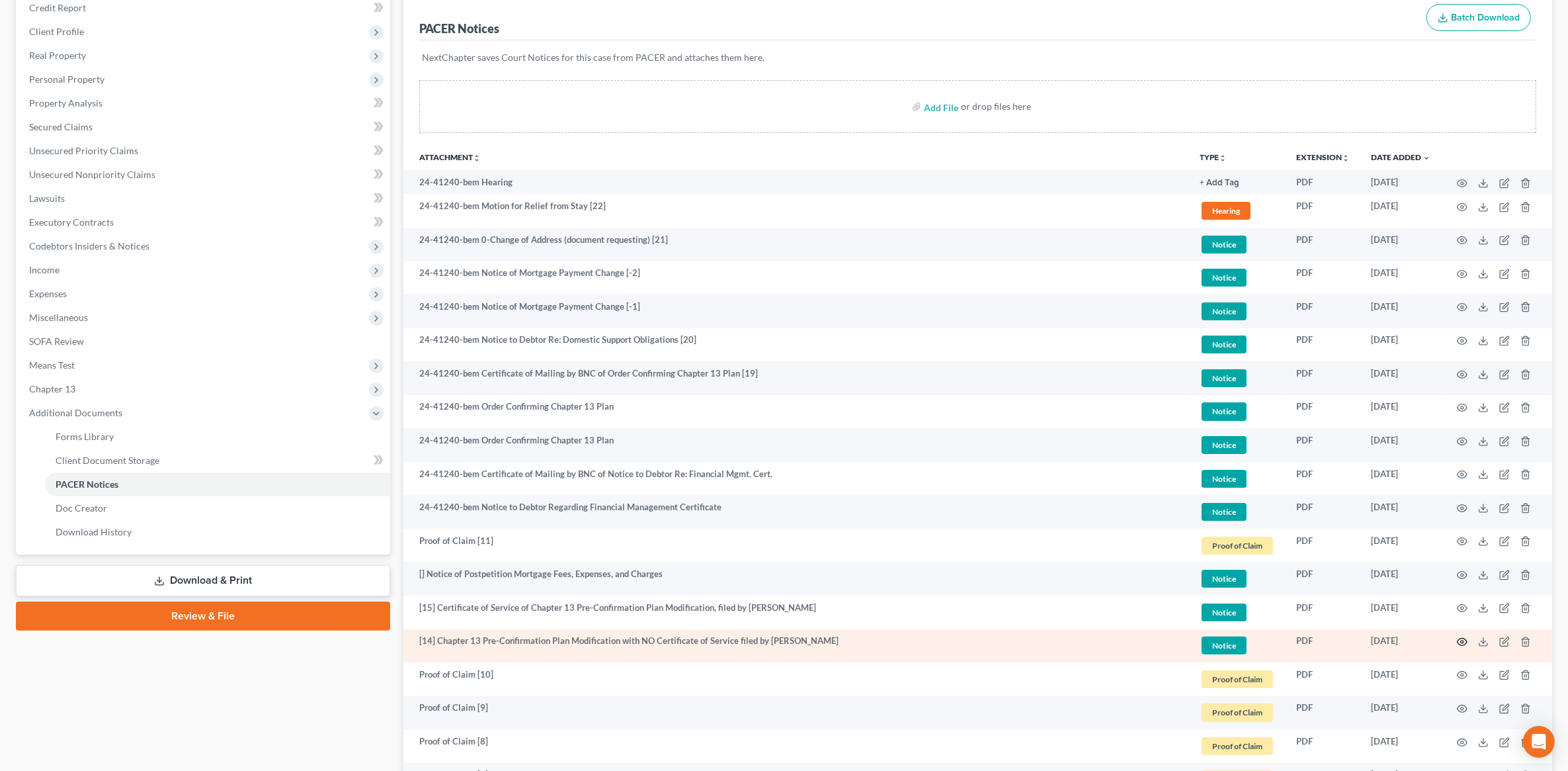
click at [1462, 640] on icon "button" at bounding box center [1462, 641] width 10 height 10
